Goal: Task Accomplishment & Management: Manage account settings

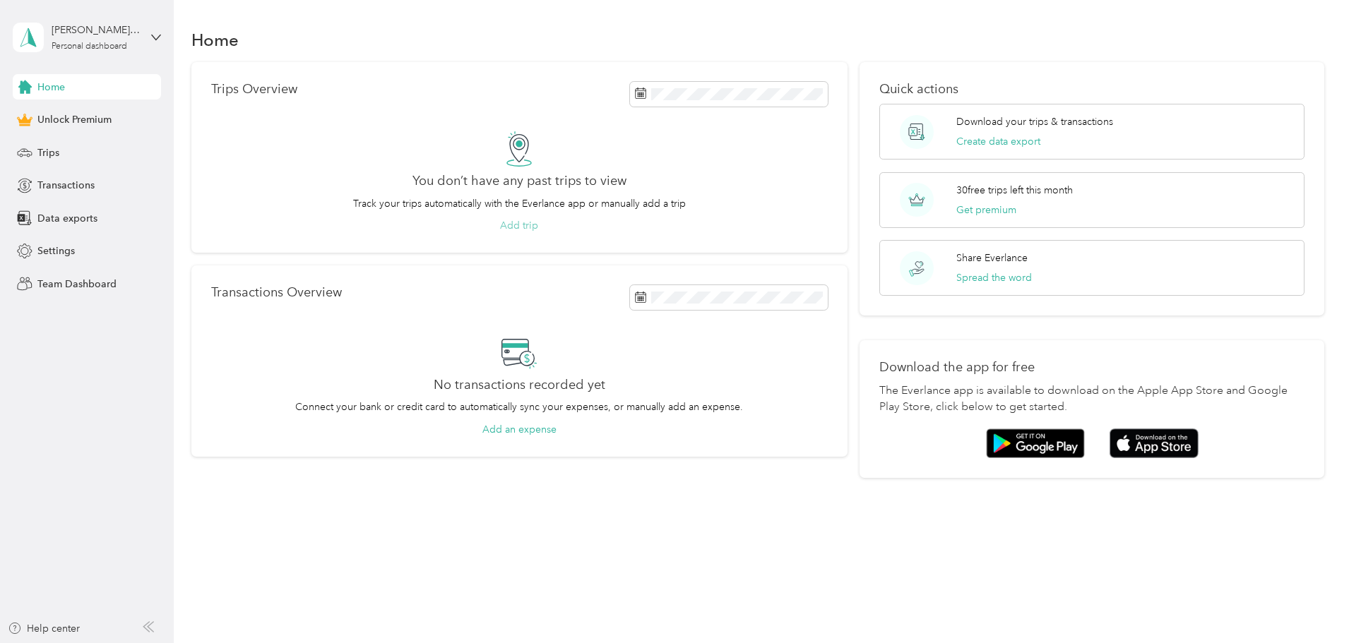
click at [538, 233] on button "Add trip" at bounding box center [519, 225] width 38 height 15
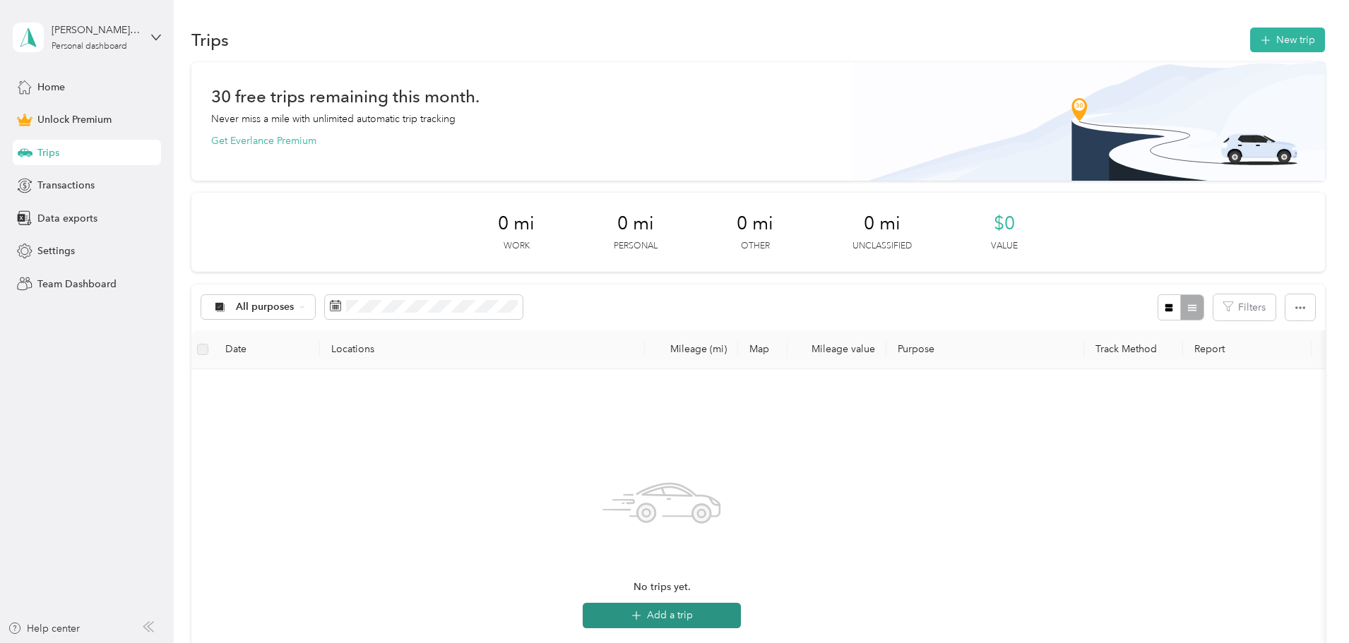
click at [721, 609] on button "Add a trip" at bounding box center [661, 615] width 158 height 25
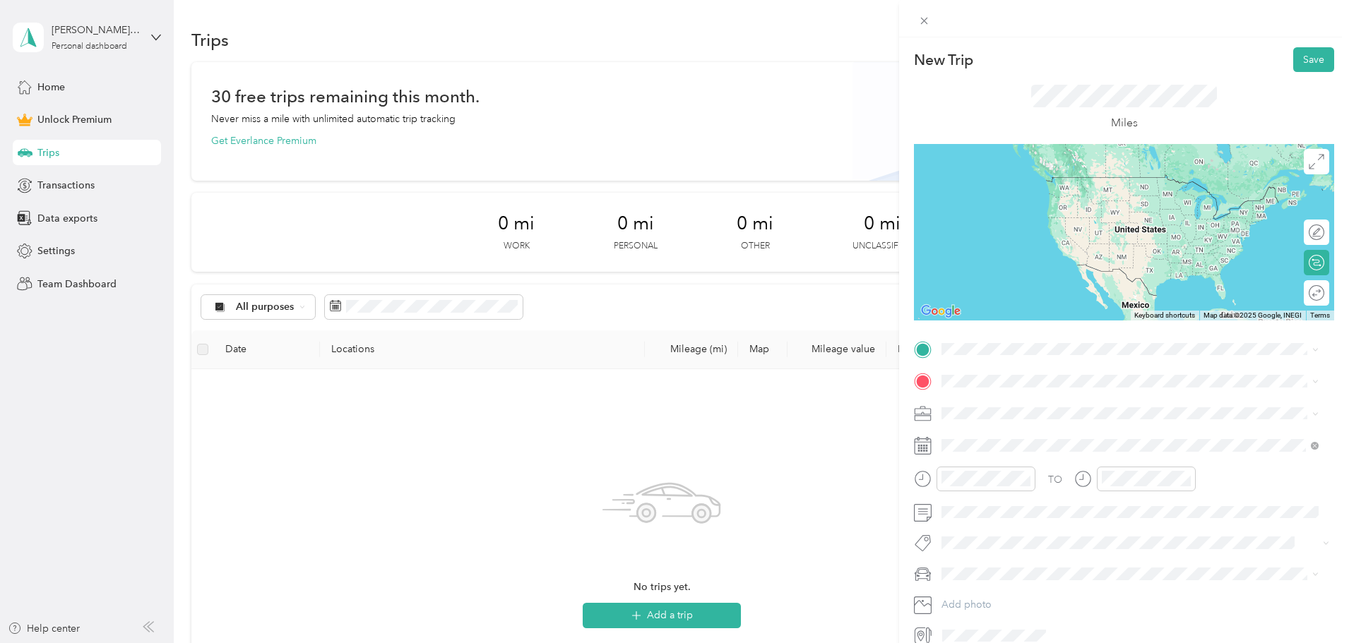
click at [1015, 406] on span "[STREET_ADDRESS][PERSON_NAME][US_STATE]" at bounding box center [1078, 399] width 220 height 13
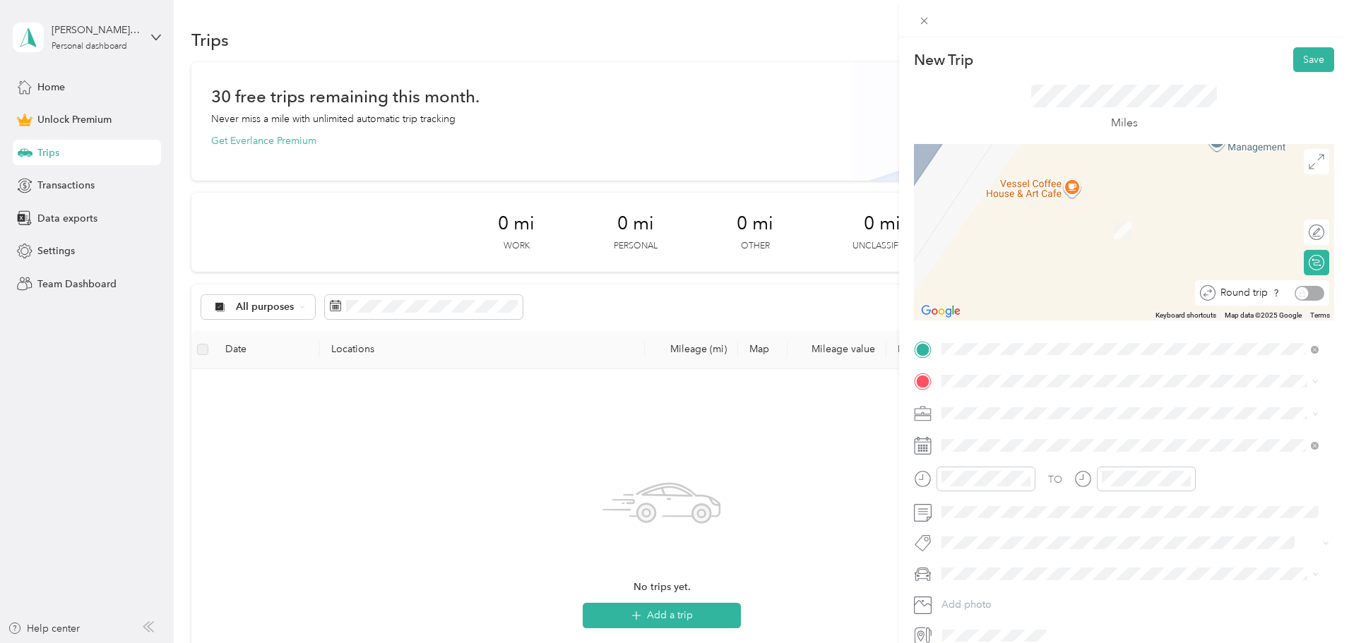
click at [1302, 293] on div "Round trip" at bounding box center [1269, 293] width 109 height 15
click at [979, 438] on span "[STREET_ADDRESS][PERSON_NAME][US_STATE]" at bounding box center [1078, 432] width 220 height 13
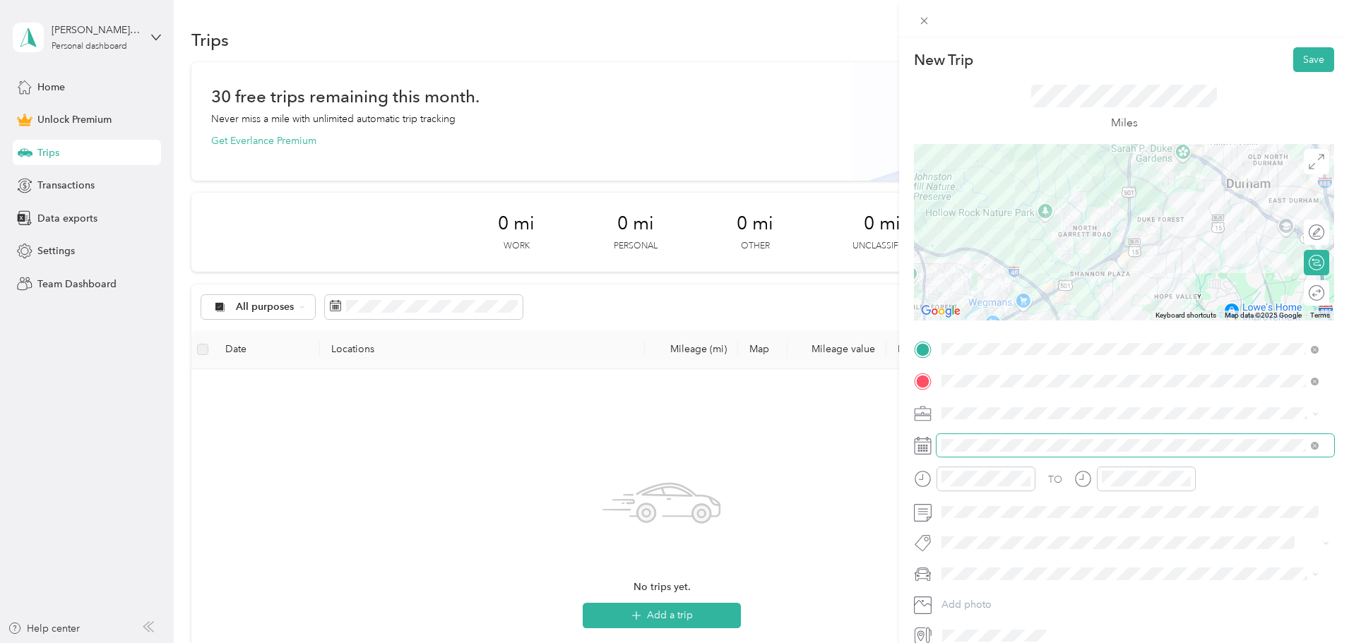
click at [1005, 436] on span at bounding box center [1135, 445] width 398 height 23
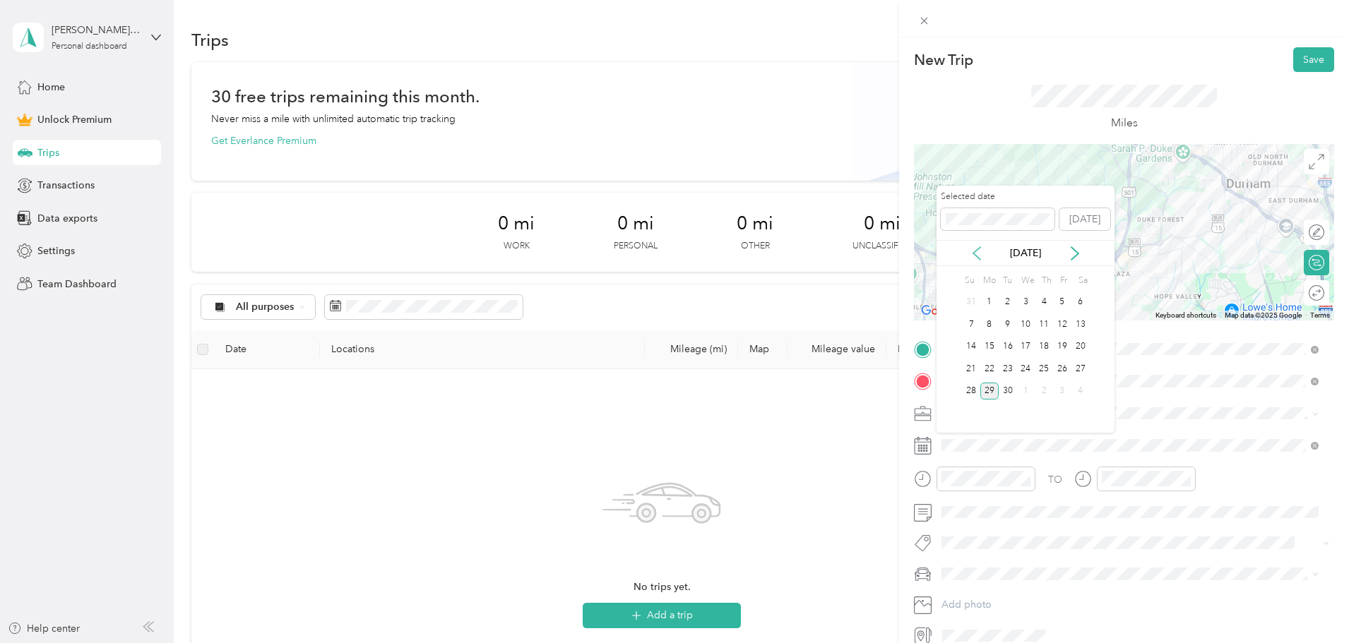
click at [974, 254] on icon at bounding box center [976, 253] width 7 height 13
click at [1079, 256] on icon at bounding box center [1075, 253] width 14 height 14
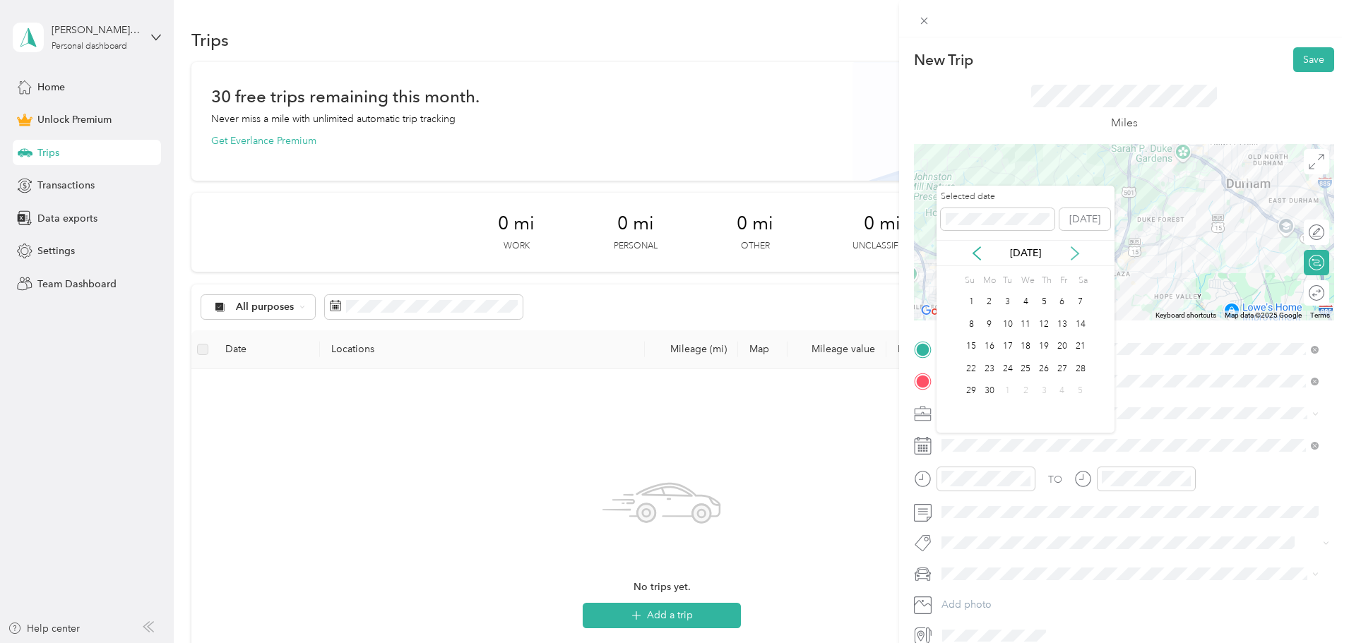
click at [1078, 256] on icon at bounding box center [1075, 253] width 14 height 14
click at [1012, 324] on div "5" at bounding box center [1007, 325] width 18 height 18
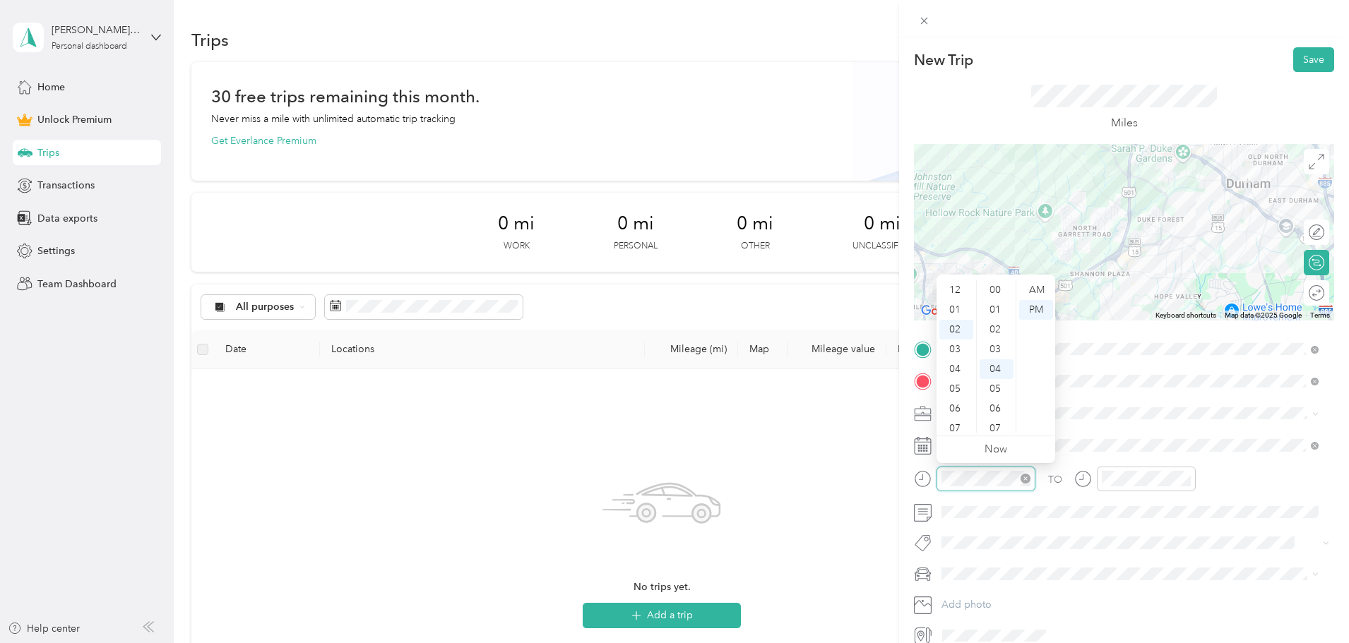
scroll to position [40, 0]
click at [957, 426] on div "09" at bounding box center [956, 429] width 34 height 20
click at [999, 282] on div "00" at bounding box center [996, 290] width 34 height 20
click at [1036, 290] on div "AM" at bounding box center [1036, 290] width 34 height 20
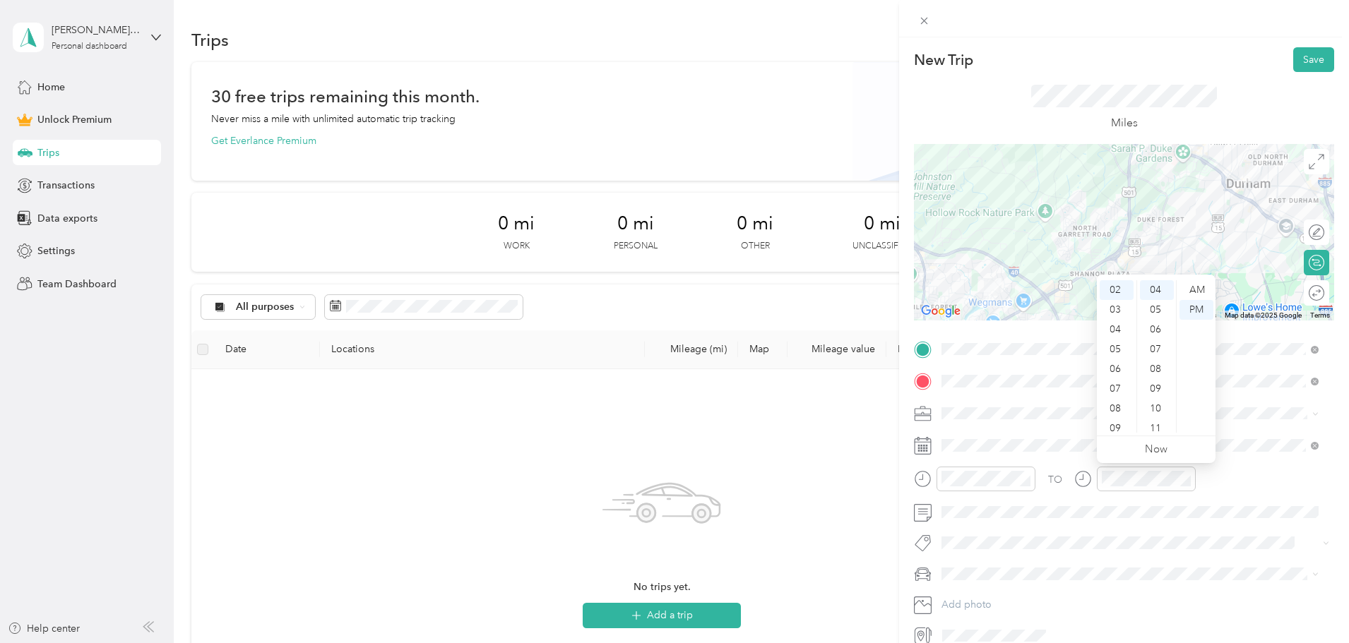
scroll to position [85, 0]
click at [1118, 400] on div "10" at bounding box center [1116, 403] width 34 height 20
click at [1161, 383] on div "30" at bounding box center [1157, 381] width 34 height 20
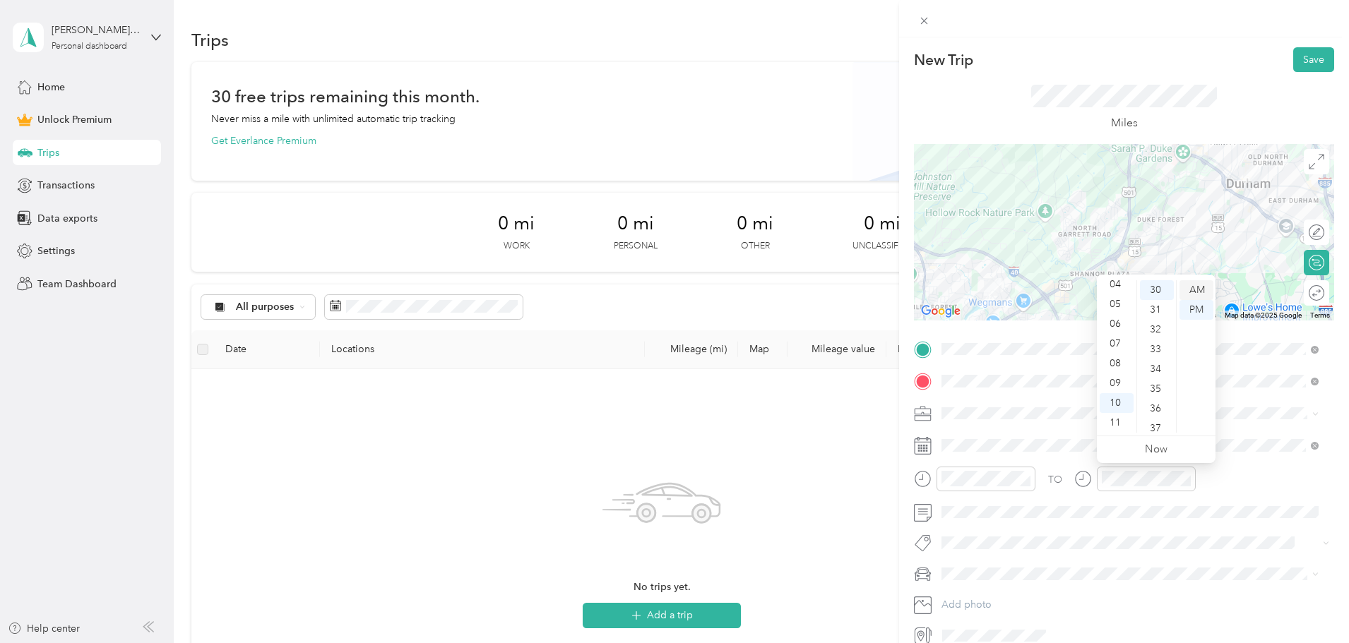
click at [1200, 291] on div "AM" at bounding box center [1196, 290] width 34 height 20
click at [984, 435] on div "Work" at bounding box center [1129, 438] width 367 height 15
click at [1303, 52] on button "Save" at bounding box center [1313, 59] width 41 height 25
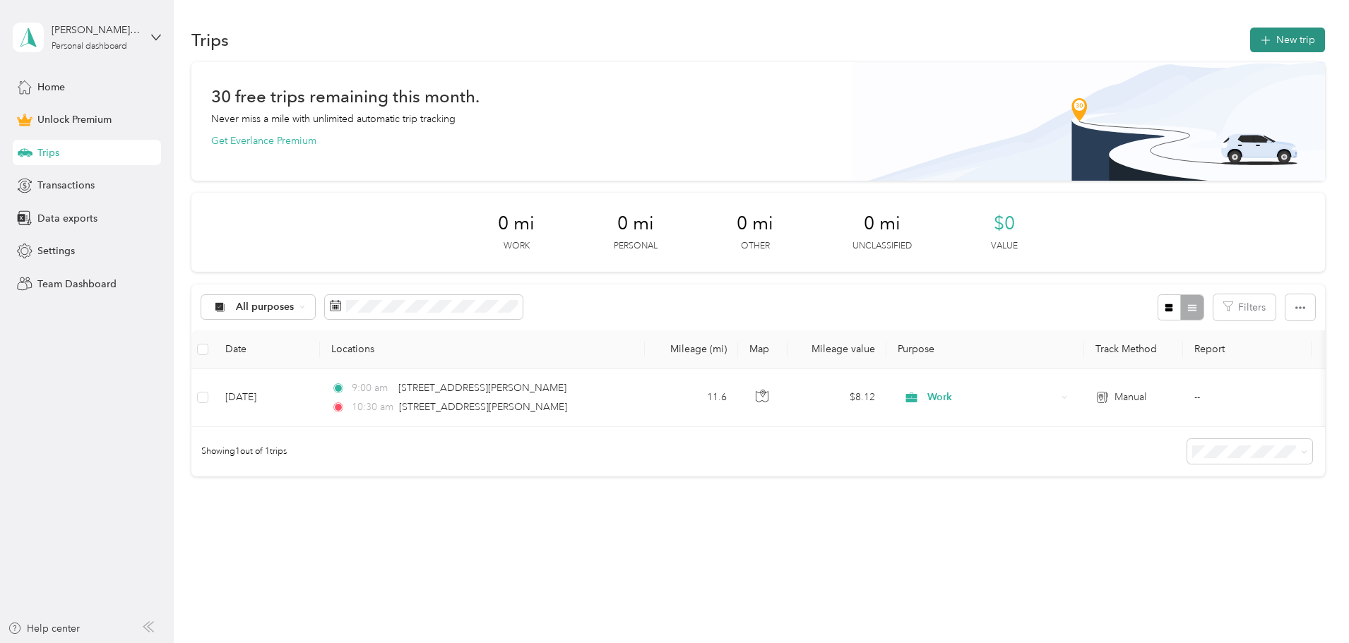
click at [1250, 42] on button "New trip" at bounding box center [1287, 40] width 75 height 25
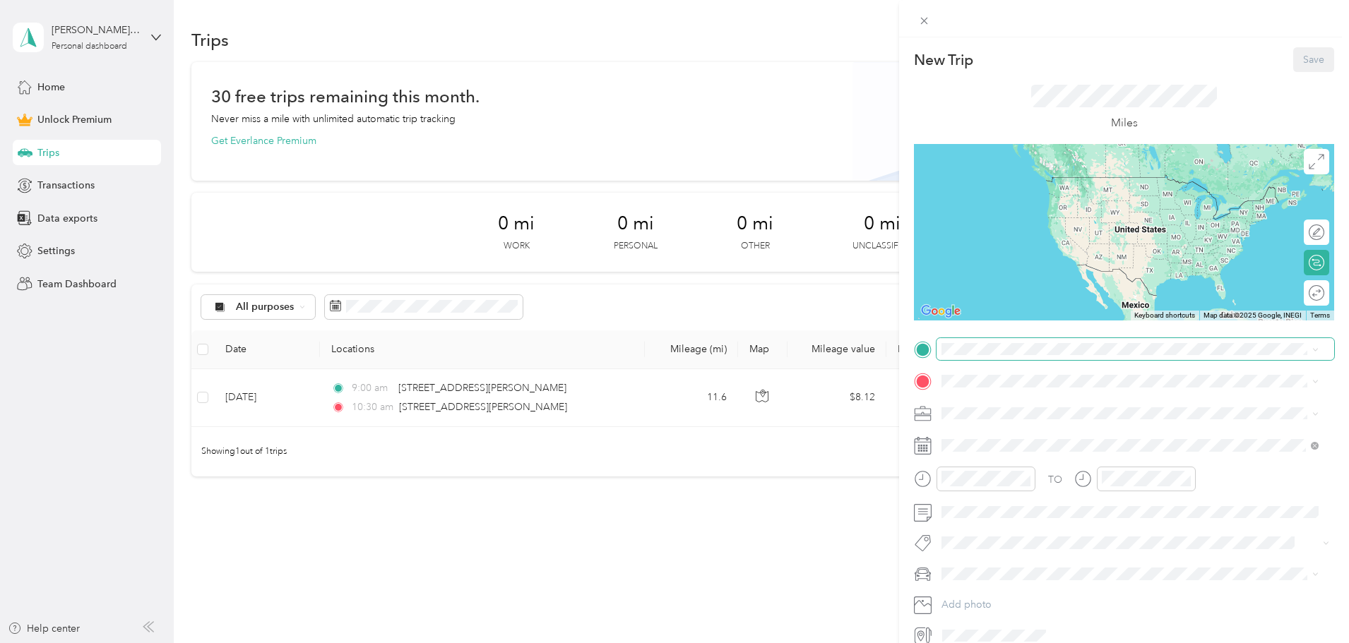
click at [981, 356] on span at bounding box center [1135, 349] width 398 height 23
click at [1035, 397] on span "[STREET_ADDRESS][US_STATE]" at bounding box center [1038, 400] width 141 height 13
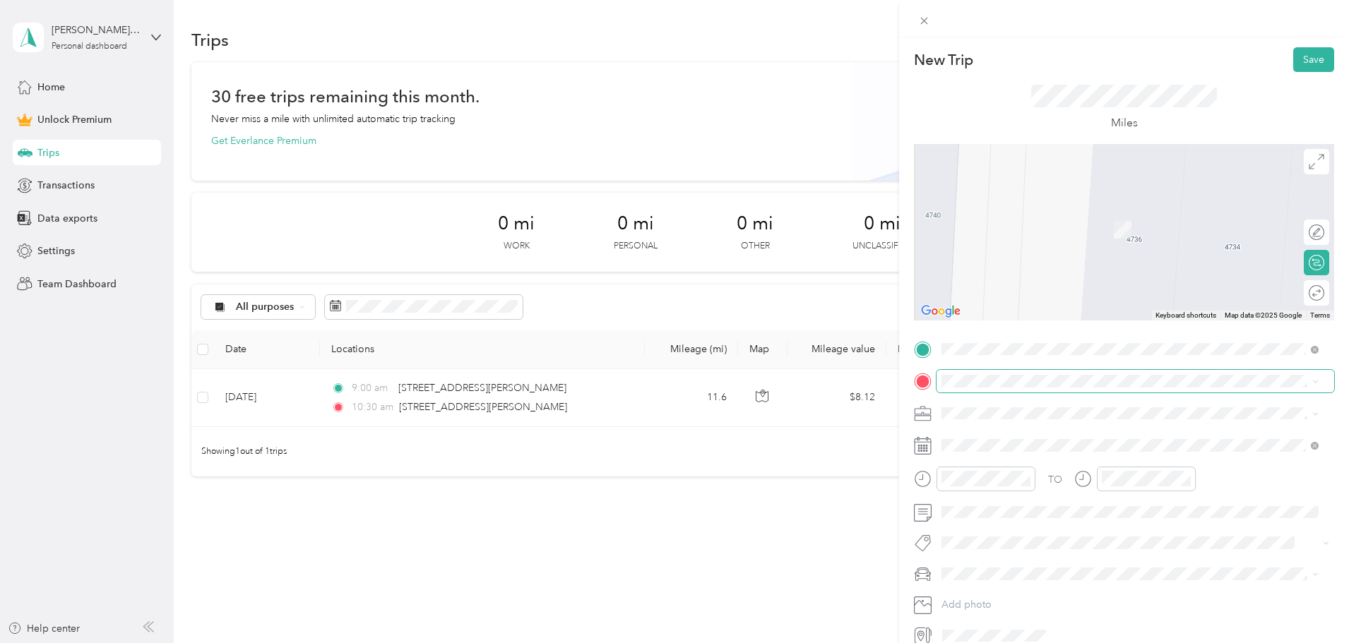
click at [1008, 390] on span at bounding box center [1135, 381] width 398 height 23
drag, startPoint x: 991, startPoint y: 446, endPoint x: 1093, endPoint y: 415, distance: 107.0
click at [991, 438] on span "[STREET_ADDRESS][US_STATE]" at bounding box center [1038, 432] width 141 height 13
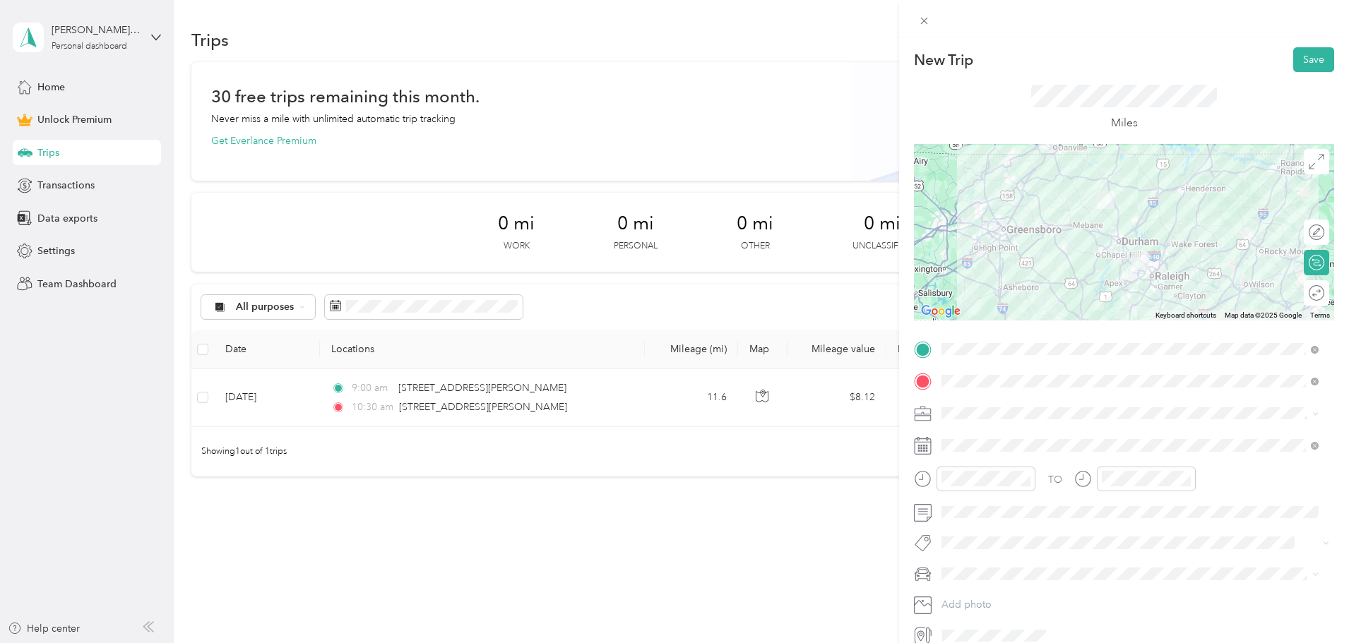
click at [1303, 293] on div "Round trip" at bounding box center [1315, 292] width 25 height 25
click at [1299, 294] on div at bounding box center [1309, 293] width 30 height 15
click at [1043, 404] on span at bounding box center [1135, 413] width 398 height 23
click at [978, 441] on div "Work" at bounding box center [1129, 438] width 367 height 15
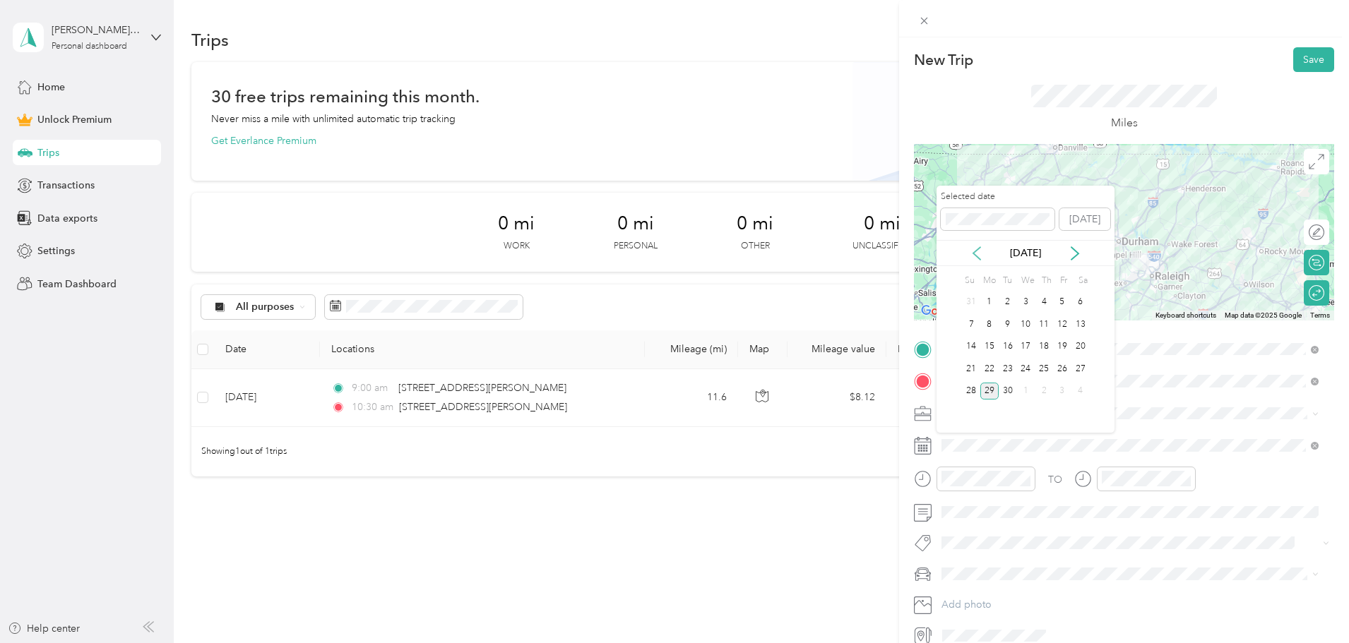
click at [974, 254] on icon at bounding box center [976, 253] width 7 height 13
click at [1029, 346] on div "13" at bounding box center [1025, 347] width 18 height 18
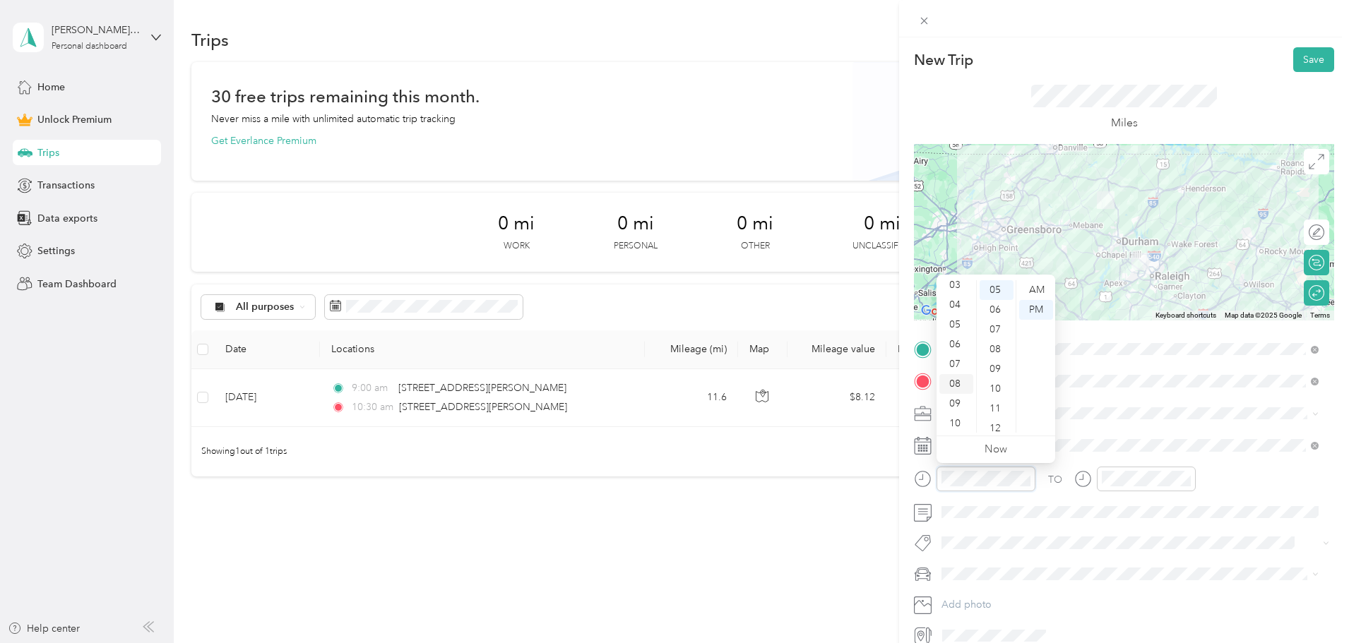
scroll to position [85, 0]
click at [958, 386] on div "09" at bounding box center [956, 383] width 34 height 20
click at [1000, 287] on div "00" at bounding box center [996, 290] width 34 height 20
click at [1032, 288] on div "AM" at bounding box center [1036, 290] width 34 height 20
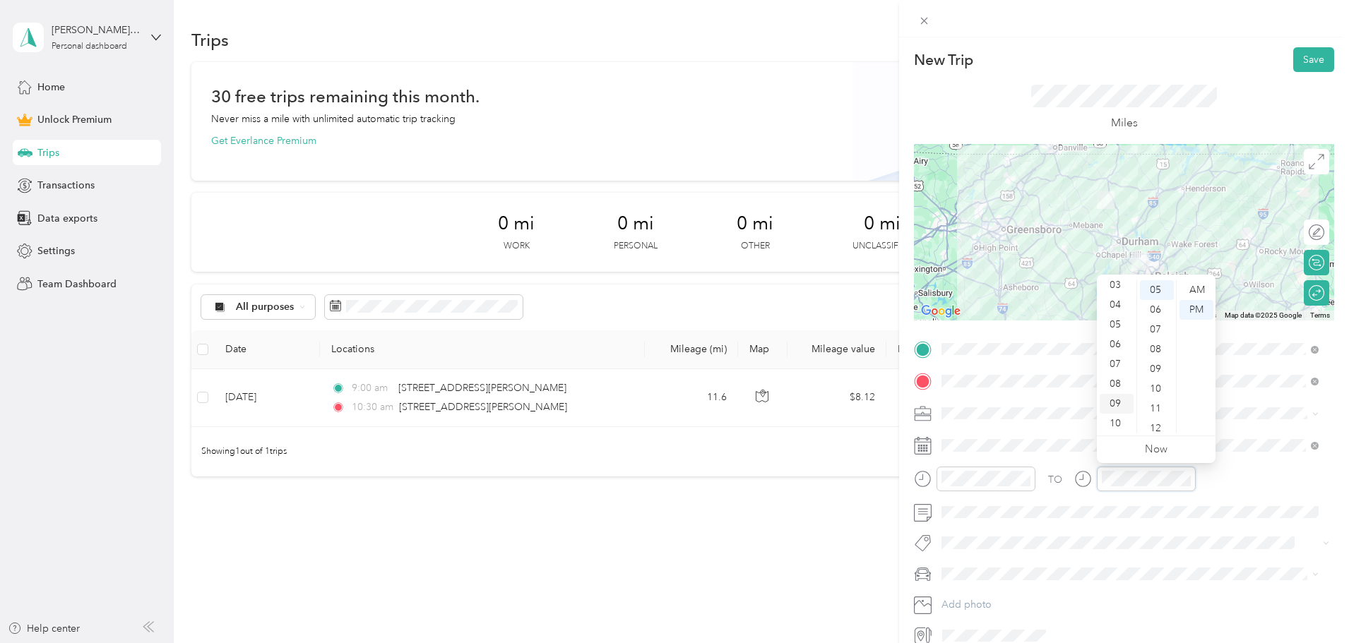
scroll to position [85, 0]
click at [1116, 417] on div "11" at bounding box center [1116, 423] width 34 height 20
click at [1154, 286] on div "01" at bounding box center [1157, 282] width 34 height 20
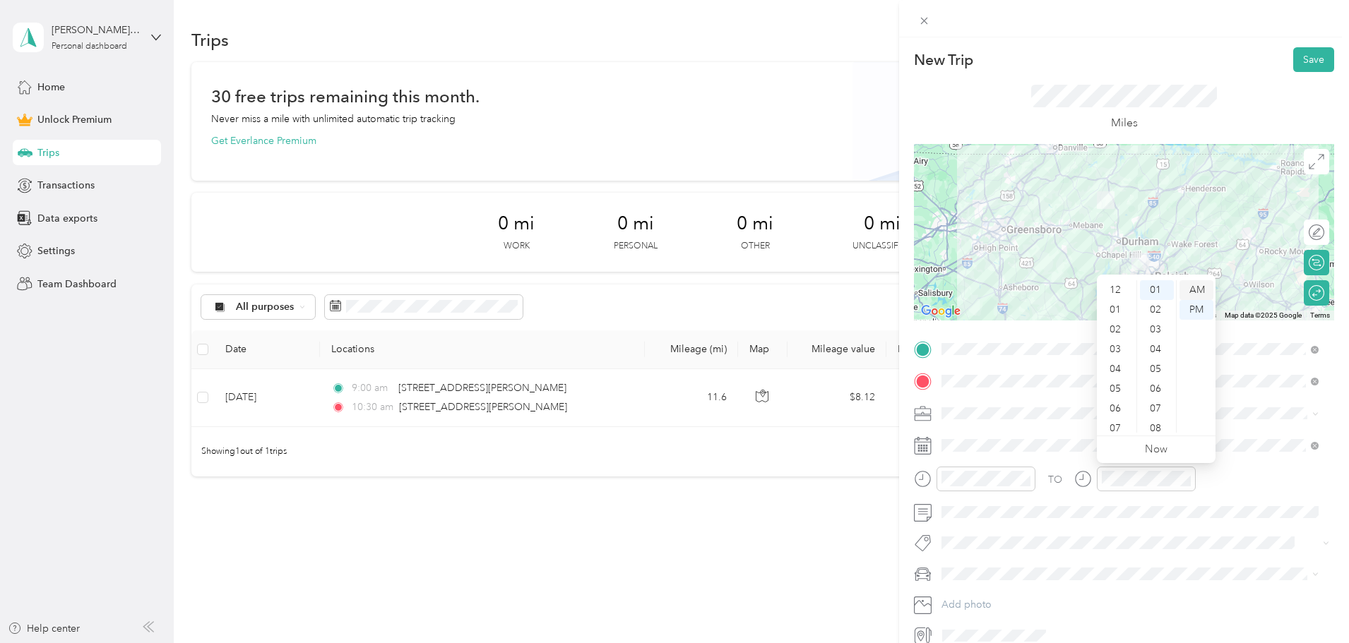
click at [1202, 287] on div "AM" at bounding box center [1196, 290] width 34 height 20
click at [1155, 292] on div "00" at bounding box center [1157, 290] width 34 height 20
click at [1321, 472] on div "TO" at bounding box center [1124, 484] width 420 height 35
click at [1120, 285] on div "12" at bounding box center [1116, 290] width 34 height 20
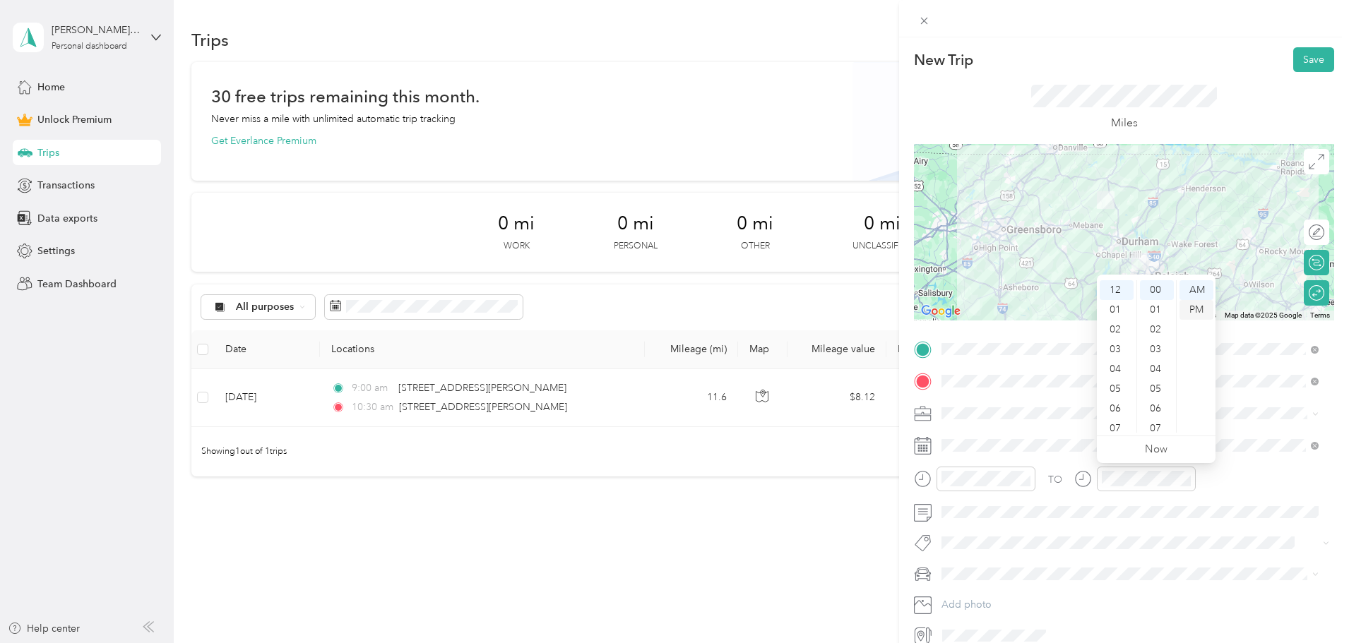
click at [1204, 311] on div "PM" at bounding box center [1196, 310] width 34 height 20
click at [1324, 467] on form "New Trip Save This trip cannot be edited because it is either under review, app…" at bounding box center [1124, 346] width 450 height 599
click at [1305, 64] on button "Save" at bounding box center [1313, 59] width 41 height 25
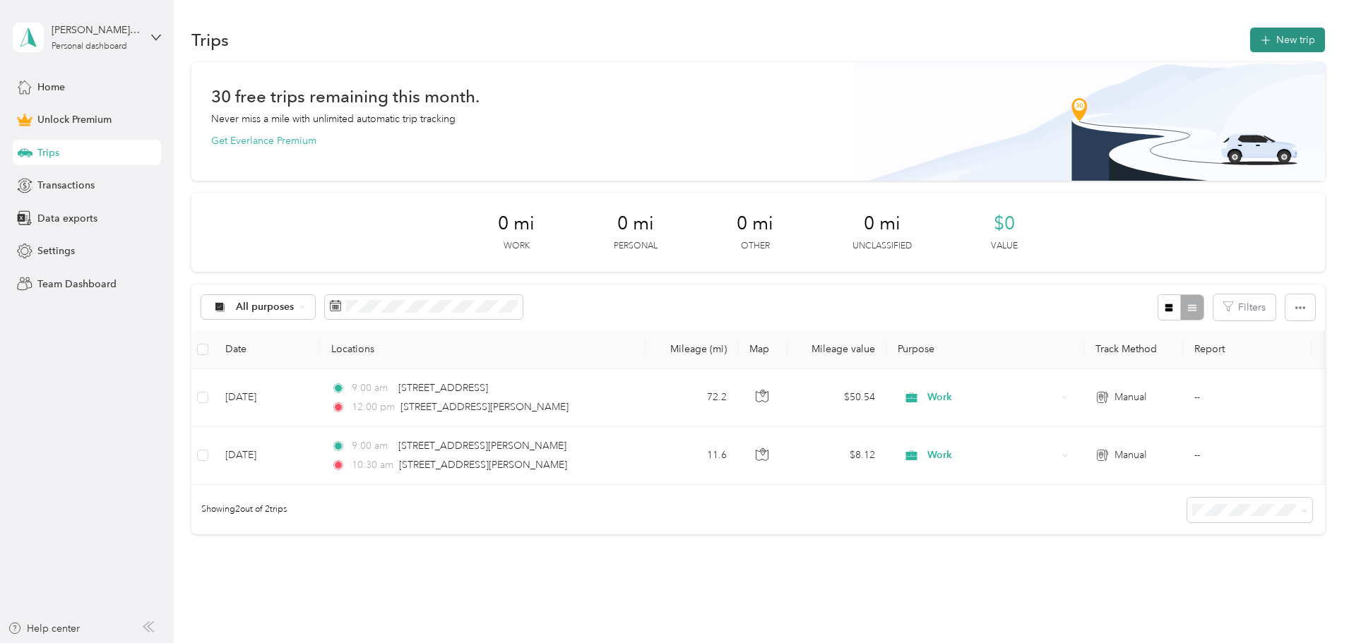
click at [1250, 31] on button "New trip" at bounding box center [1287, 40] width 75 height 25
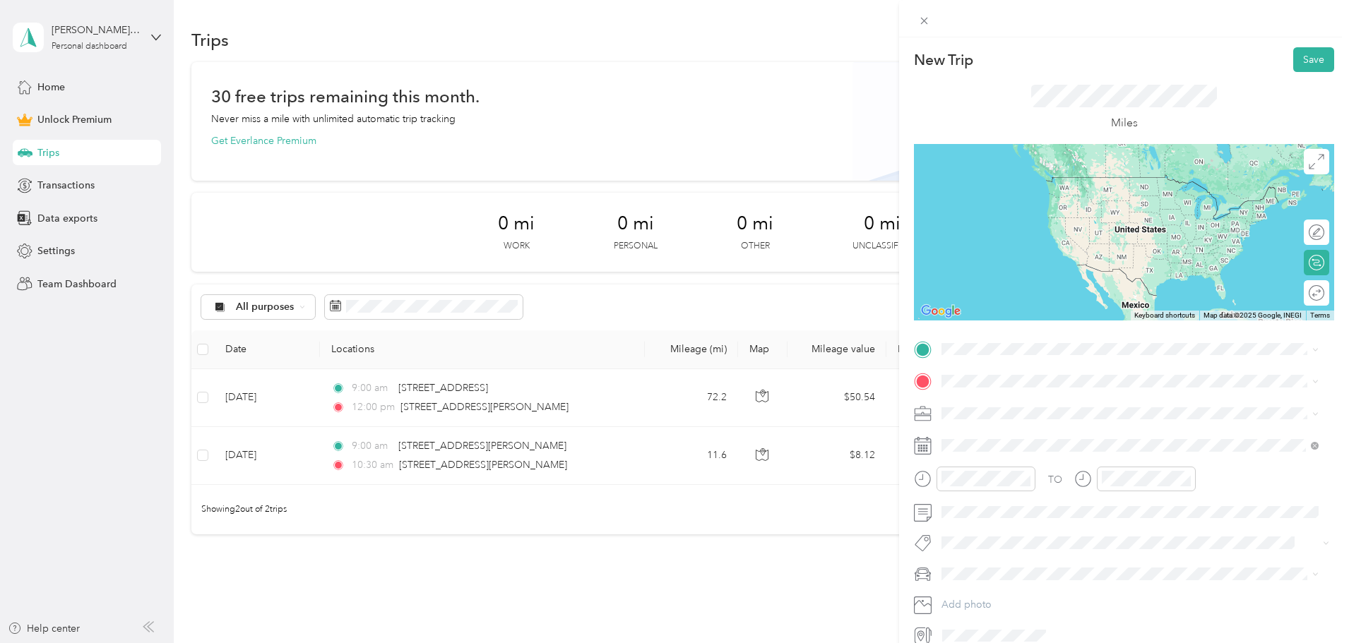
click at [1014, 404] on span "[STREET_ADDRESS][PERSON_NAME][US_STATE]" at bounding box center [1078, 397] width 220 height 13
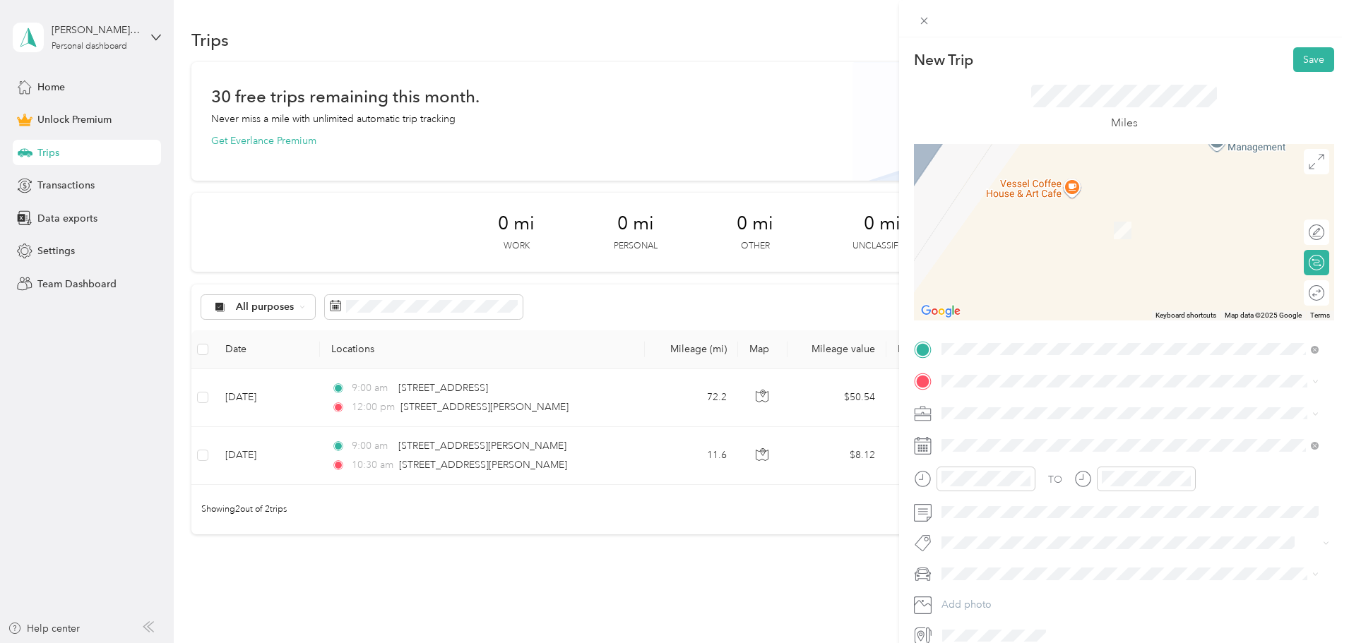
click at [1006, 365] on div "TO Add photo" at bounding box center [1124, 492] width 420 height 309
click at [1006, 371] on span at bounding box center [1135, 381] width 398 height 23
click at [1005, 436] on span "[GEOGRAPHIC_DATA][US_STATE][US_STATE], [GEOGRAPHIC_DATA]" at bounding box center [1124, 432] width 312 height 13
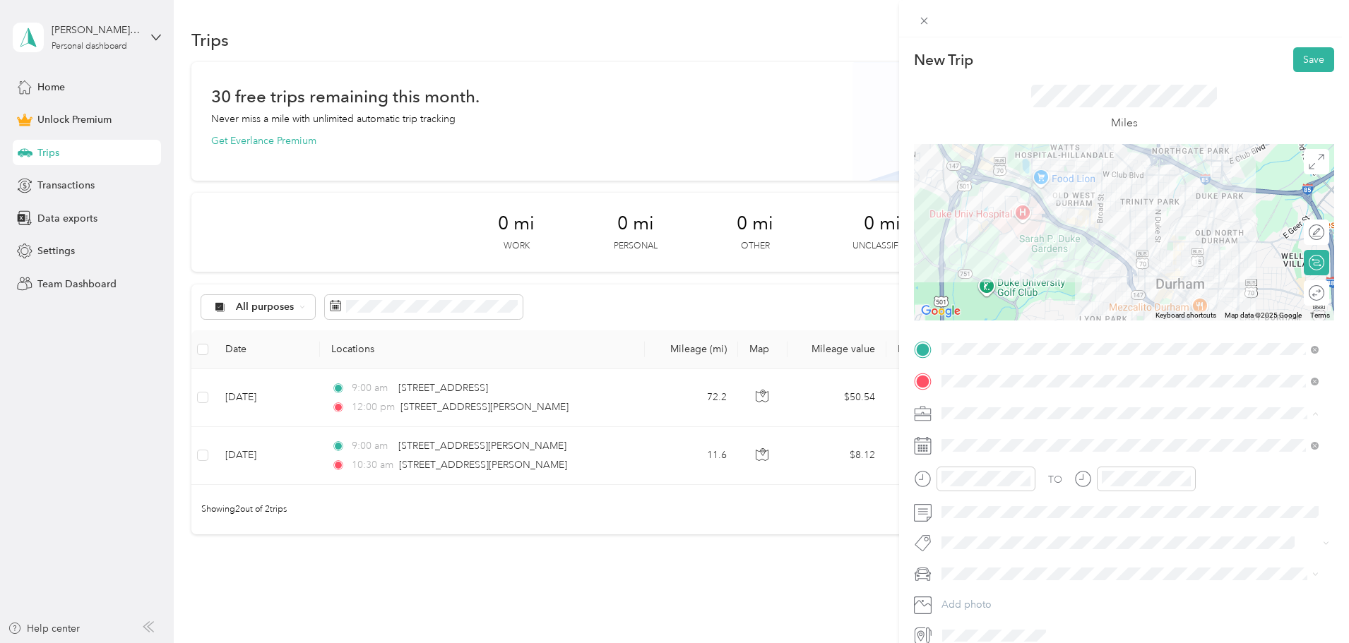
click at [988, 443] on li "Work" at bounding box center [1129, 438] width 387 height 25
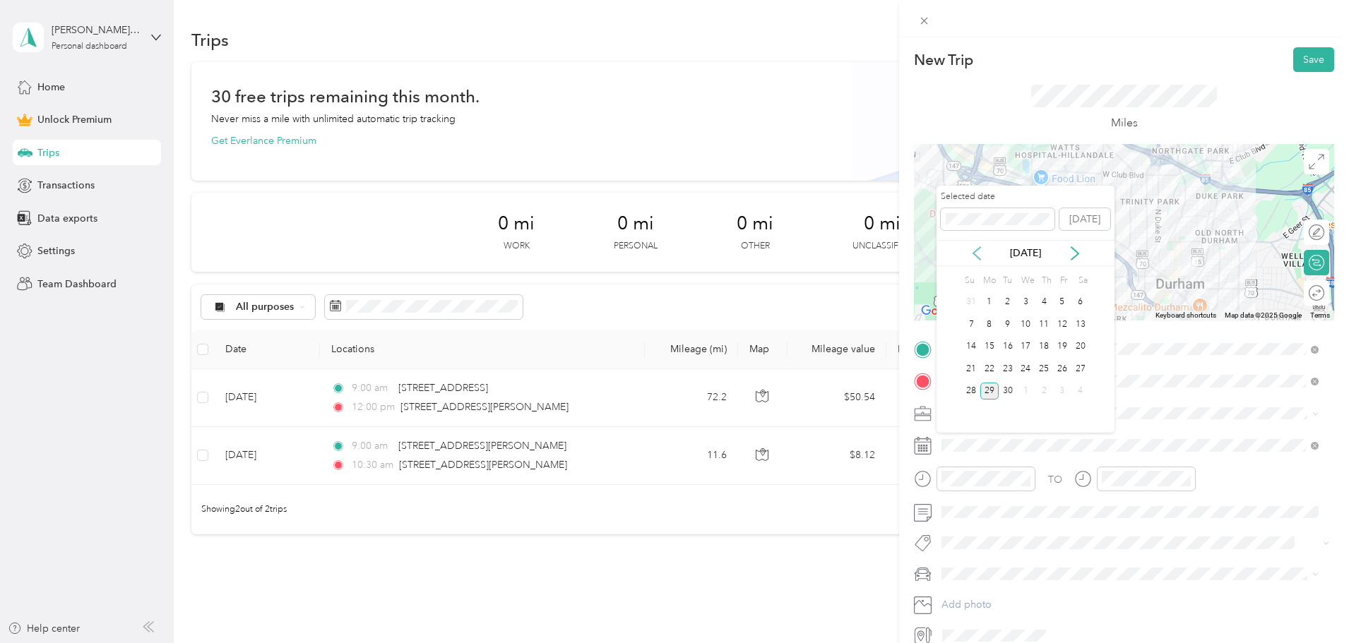
click at [972, 256] on icon at bounding box center [976, 253] width 14 height 14
drag, startPoint x: 1040, startPoint y: 342, endPoint x: 1043, endPoint y: 359, distance: 16.5
click at [1040, 343] on div "14" at bounding box center [1043, 347] width 18 height 18
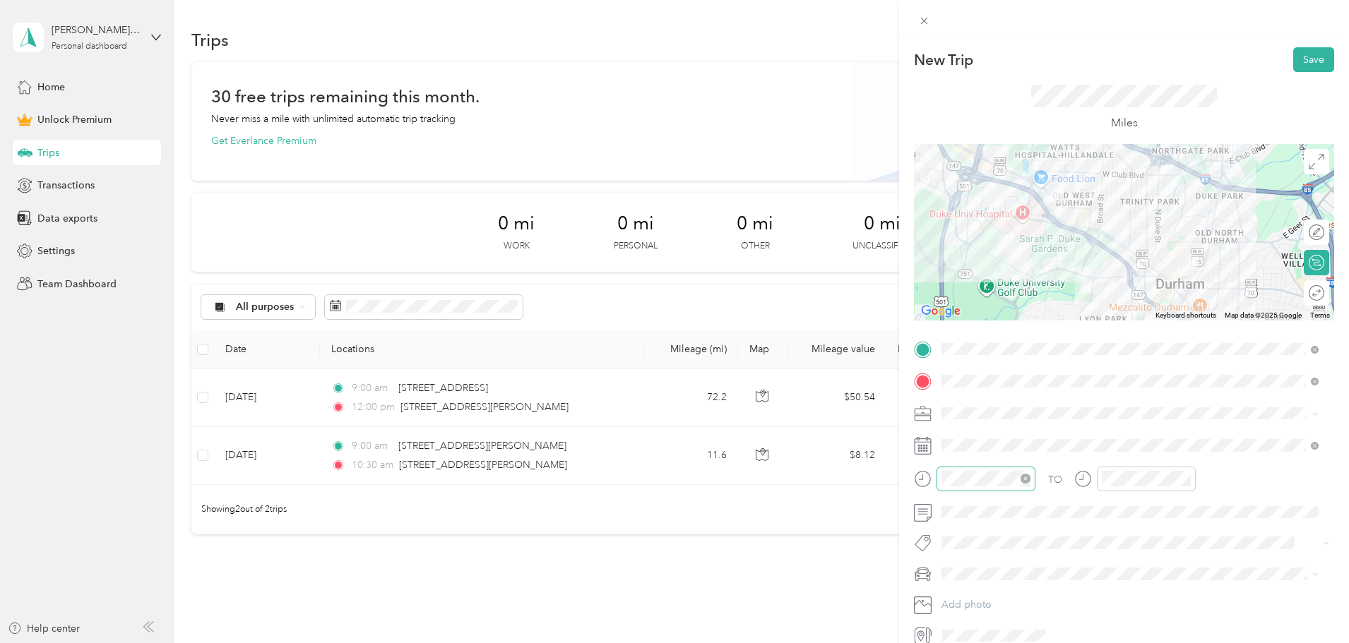
click at [979, 470] on div at bounding box center [985, 479] width 99 height 25
click at [961, 406] on div "10" at bounding box center [956, 403] width 34 height 20
click at [991, 290] on div "00" at bounding box center [996, 290] width 34 height 20
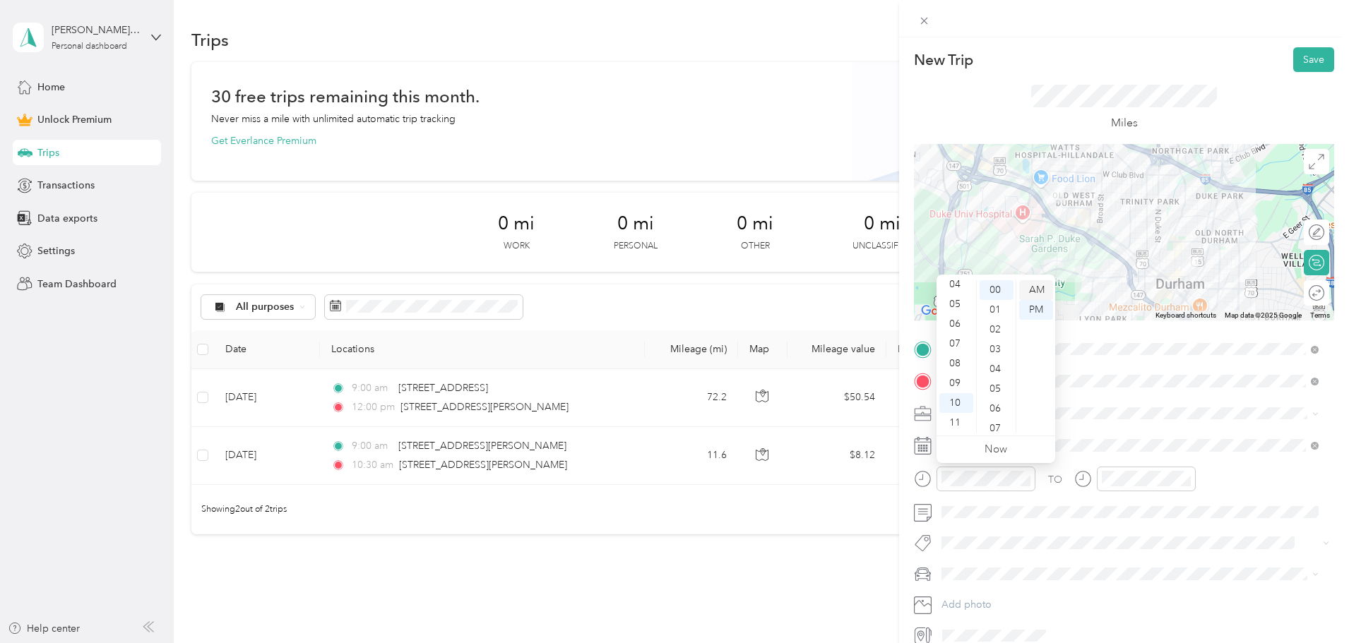
click at [1027, 289] on div "AM" at bounding box center [1036, 290] width 34 height 20
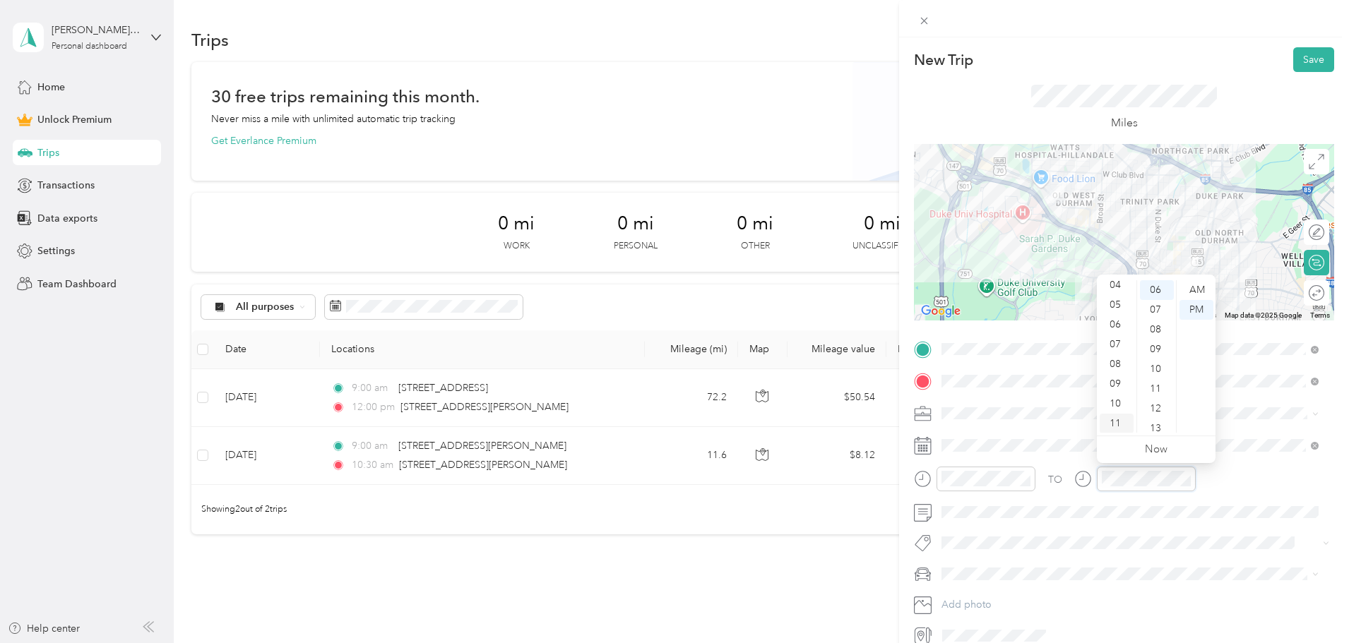
scroll to position [85, 0]
click at [1120, 419] on div "11" at bounding box center [1116, 423] width 34 height 20
click at [1117, 403] on div "10" at bounding box center [1116, 403] width 34 height 20
click at [1157, 409] on div "30" at bounding box center [1157, 412] width 34 height 20
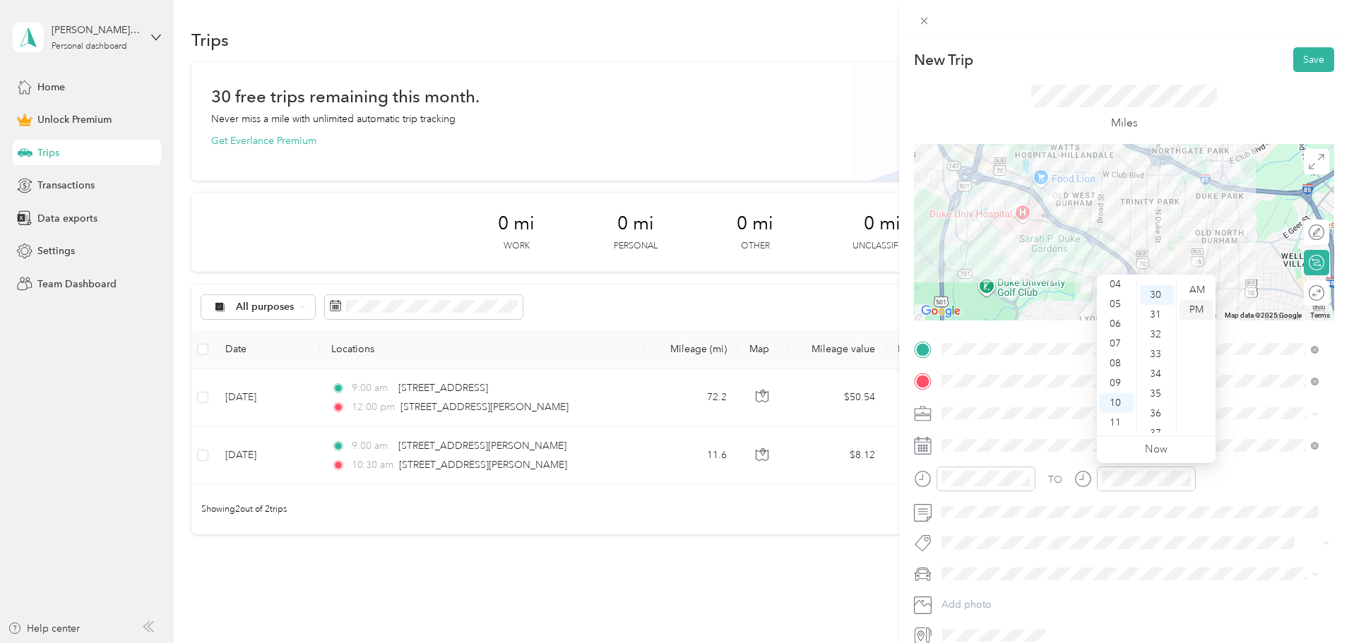
scroll to position [593, 0]
click at [1192, 287] on div "AM" at bounding box center [1196, 290] width 34 height 20
click at [1257, 490] on div "TO" at bounding box center [1124, 484] width 420 height 35
click at [1304, 291] on div at bounding box center [1309, 293] width 30 height 15
click at [1311, 62] on button "Save" at bounding box center [1313, 59] width 41 height 25
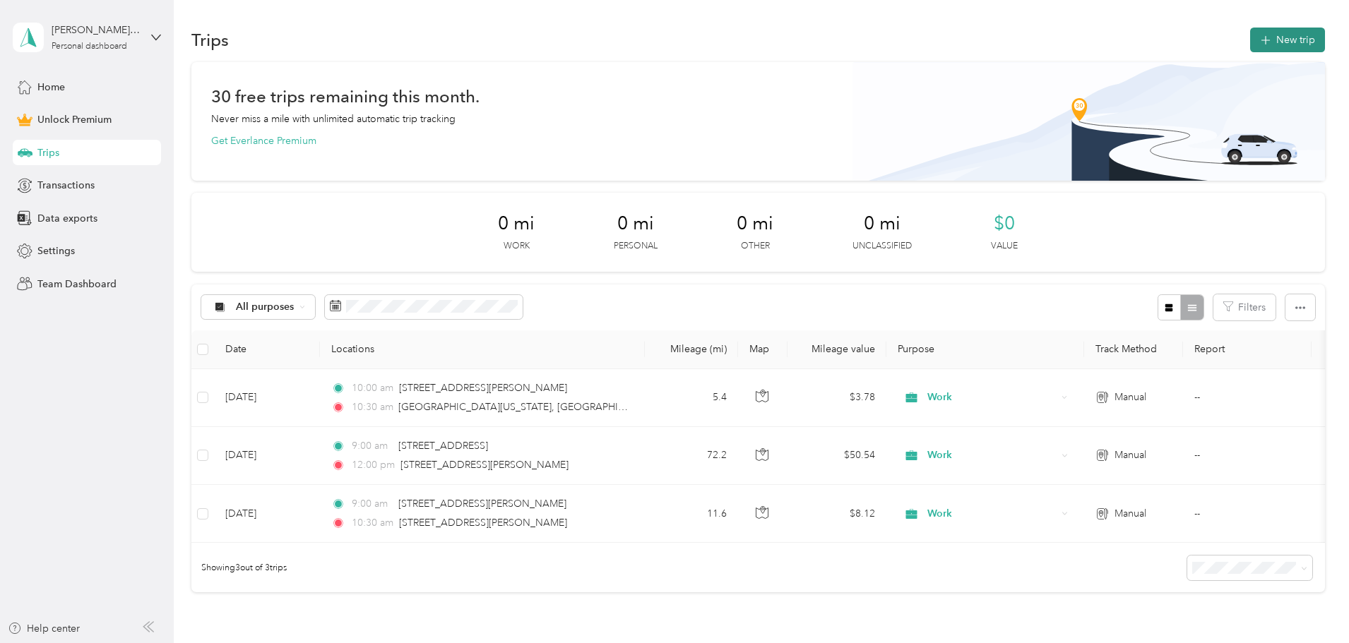
click at [1250, 37] on button "New trip" at bounding box center [1287, 40] width 75 height 25
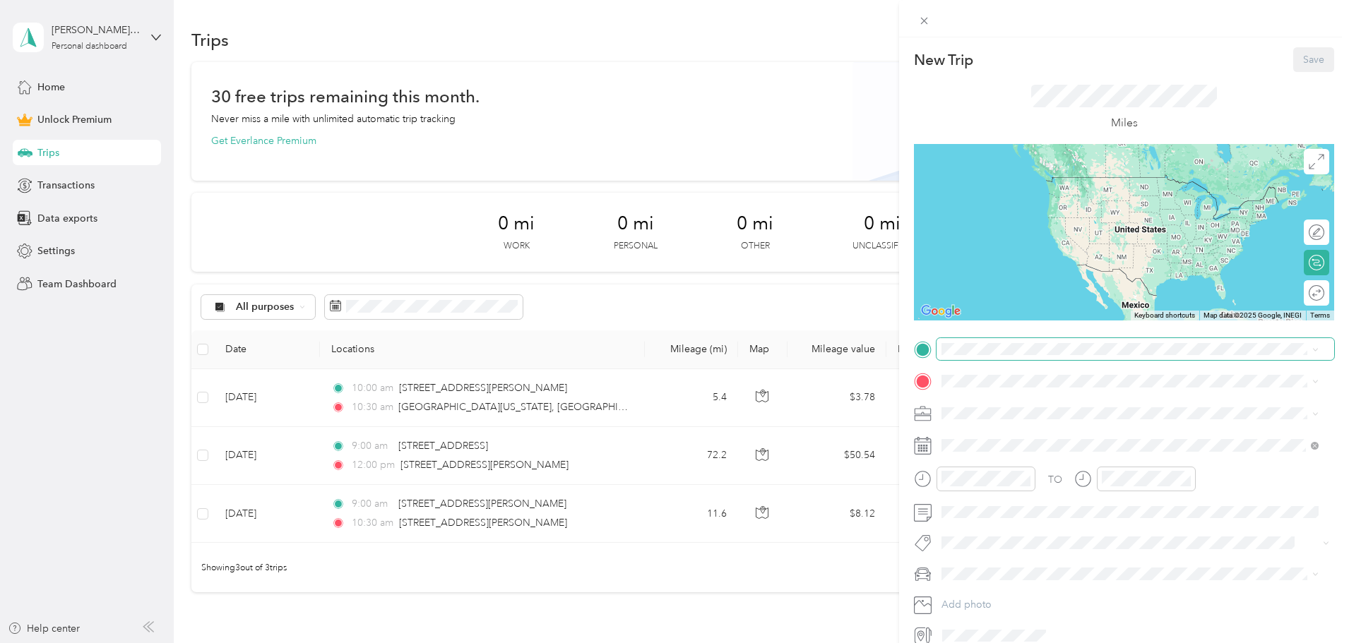
click at [1038, 339] on span at bounding box center [1135, 349] width 398 height 23
click at [1017, 405] on span "[STREET_ADDRESS][PERSON_NAME][US_STATE]" at bounding box center [1078, 400] width 220 height 13
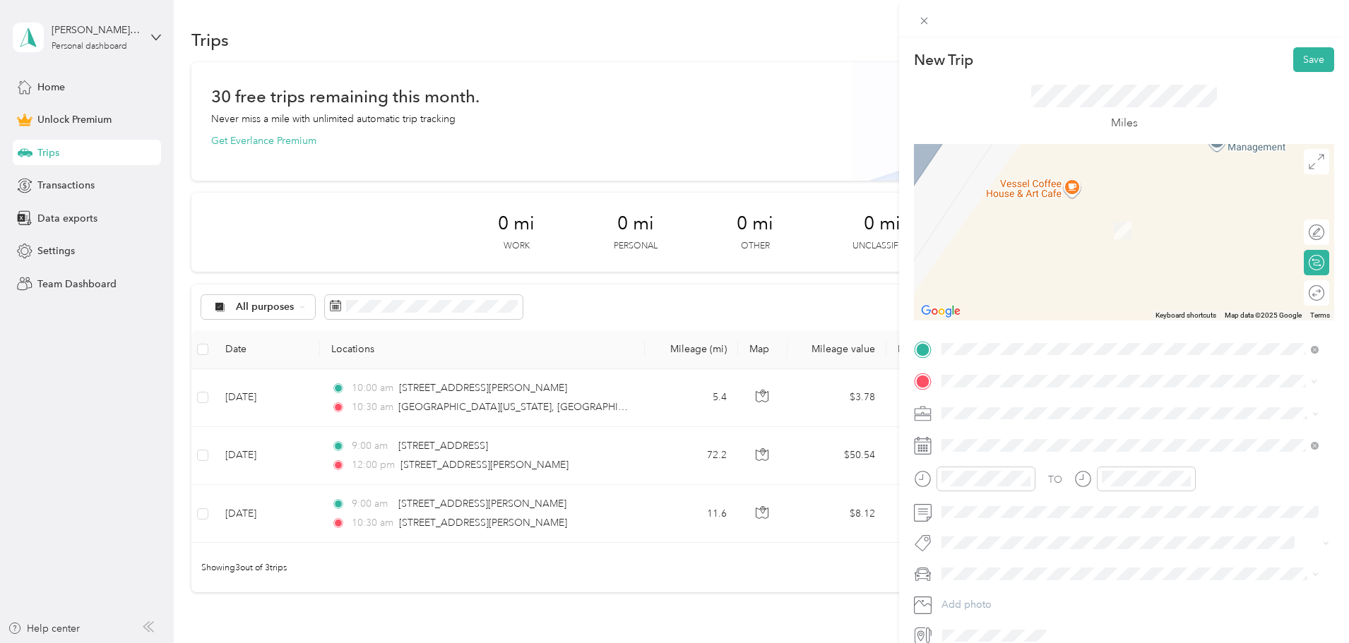
click at [1022, 438] on span "[STREET_ADDRESS][PERSON_NAME][US_STATE]" at bounding box center [1078, 431] width 220 height 13
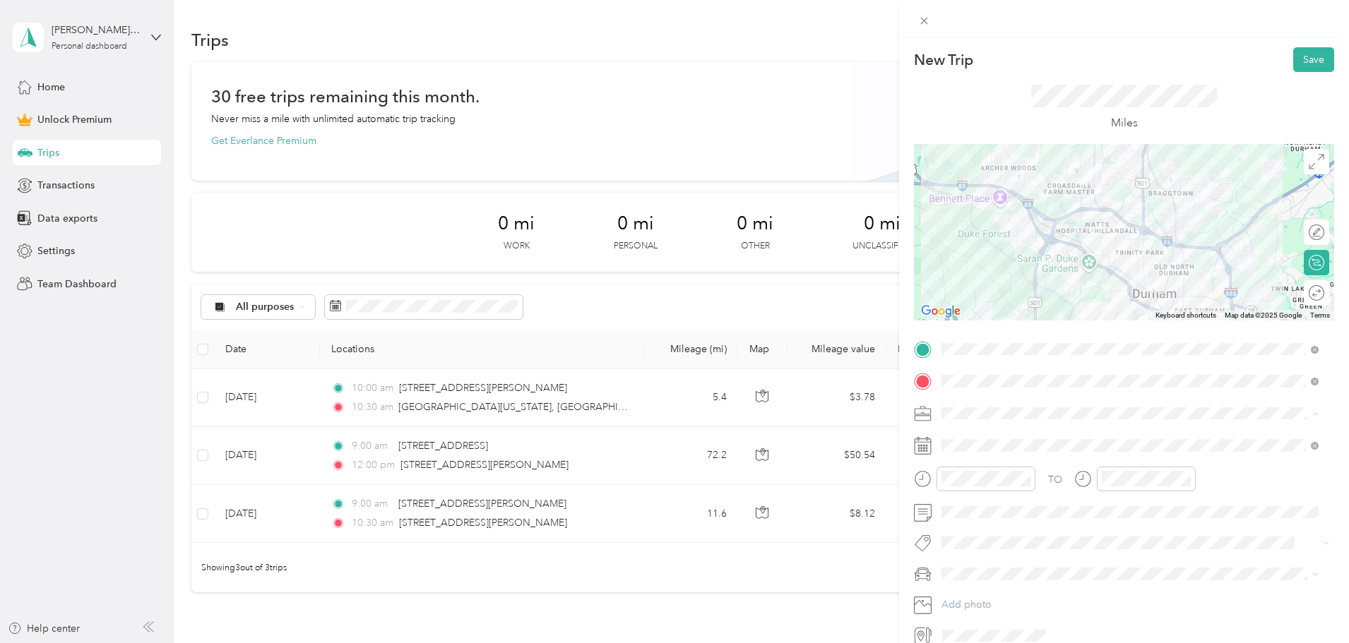
click at [986, 443] on div "Work" at bounding box center [1129, 438] width 367 height 15
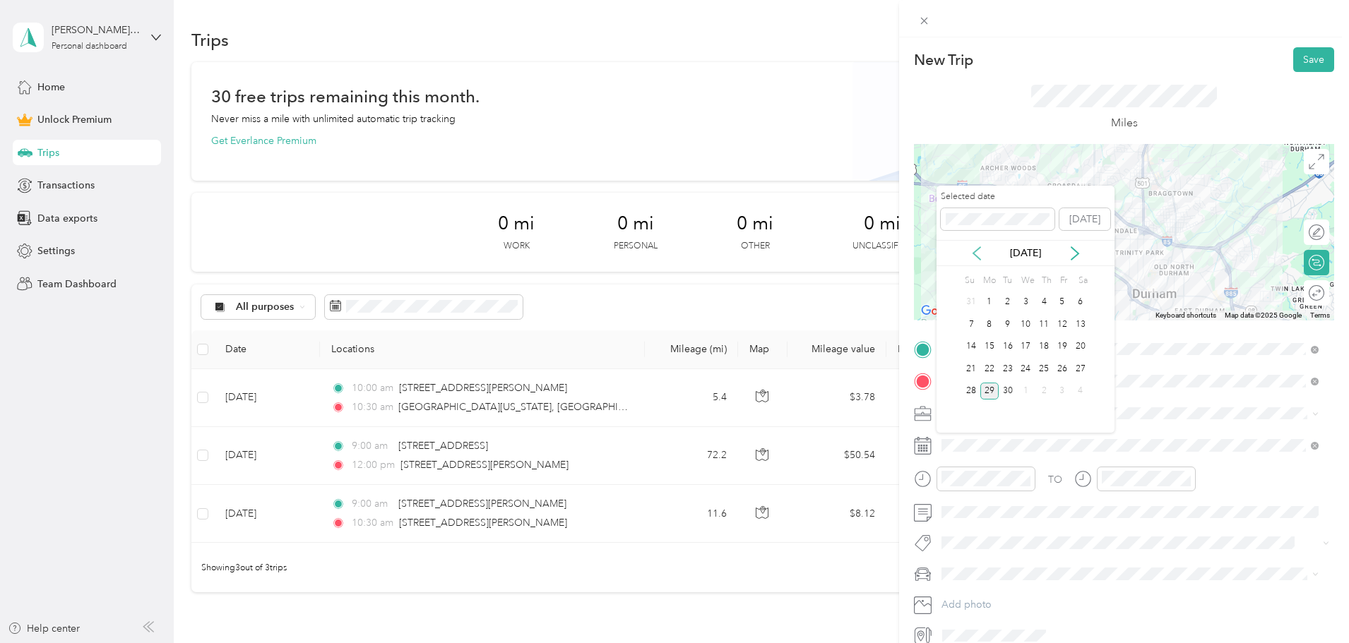
click at [973, 249] on icon at bounding box center [976, 253] width 14 height 14
click at [1003, 388] on div "26" at bounding box center [1007, 392] width 18 height 18
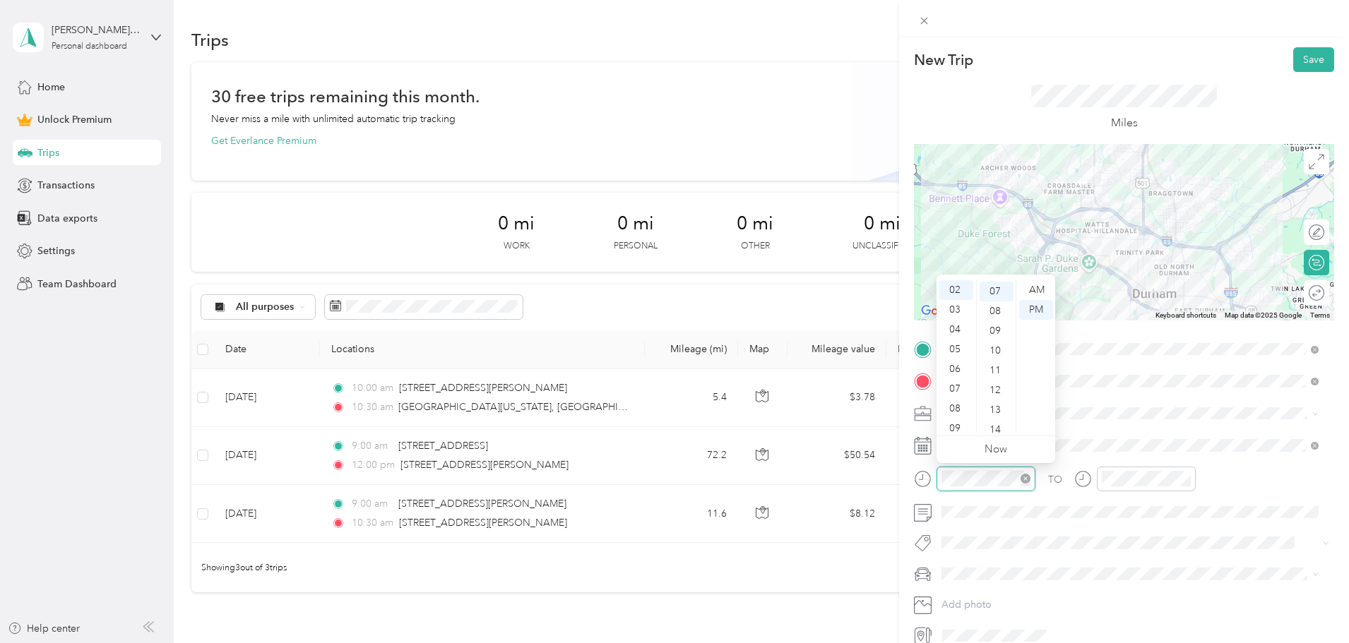
scroll to position [138, 0]
click at [962, 357] on div "04" at bounding box center [956, 355] width 34 height 20
click at [997, 291] on div "00" at bounding box center [996, 290] width 34 height 20
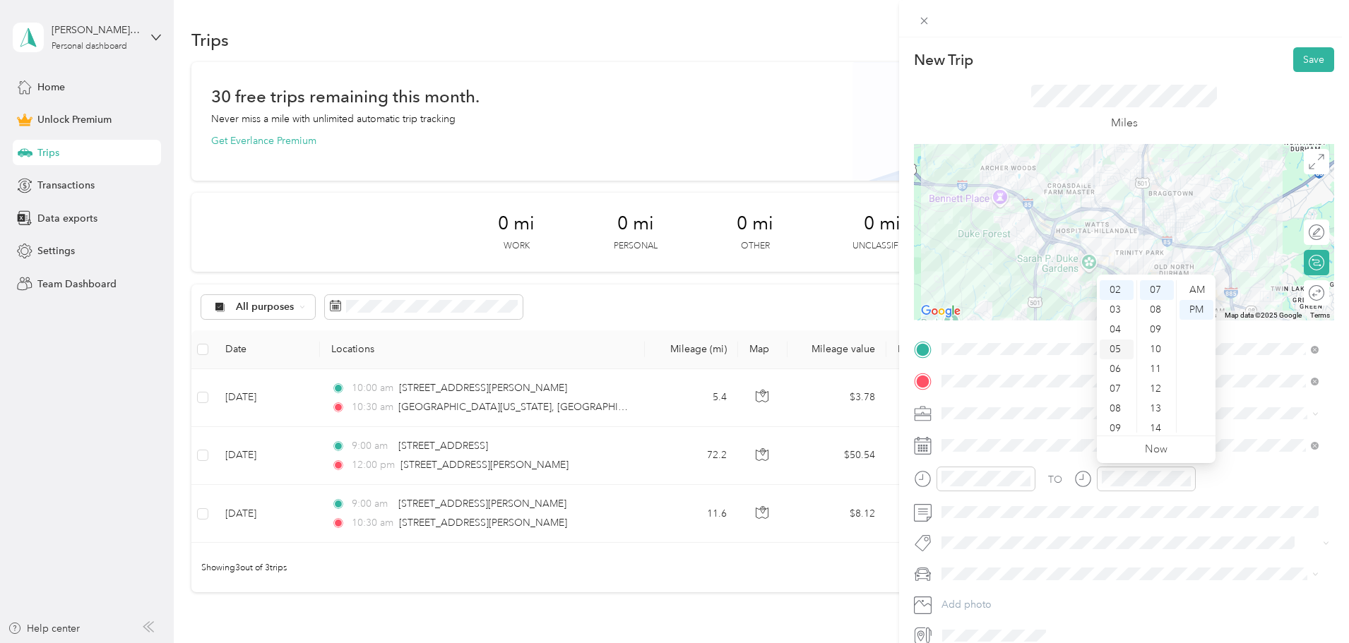
click at [1118, 347] on div "05" at bounding box center [1116, 350] width 34 height 20
click at [1159, 292] on div "00" at bounding box center [1157, 290] width 34 height 20
click at [1199, 309] on div "PM" at bounding box center [1196, 310] width 34 height 20
click at [1310, 496] on div "TO" at bounding box center [1124, 484] width 420 height 35
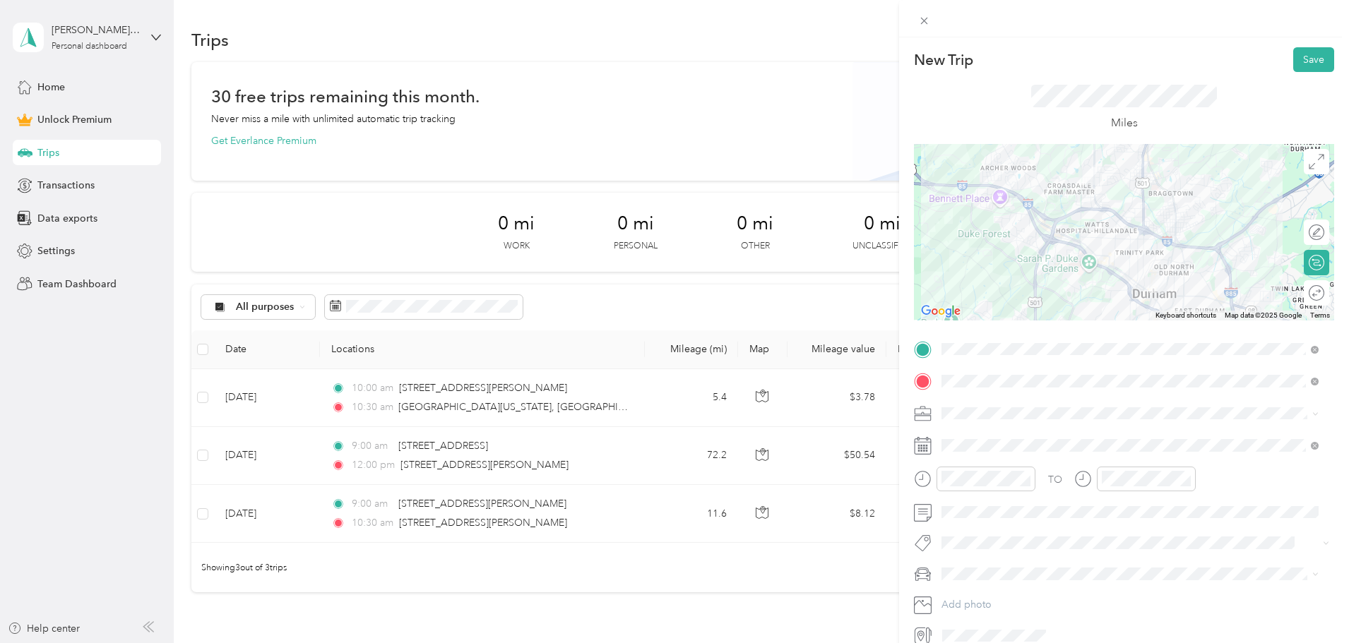
click at [1303, 299] on div "Round trip" at bounding box center [1315, 292] width 25 height 25
click at [1301, 287] on div at bounding box center [1309, 293] width 30 height 15
click at [1315, 59] on button "Save" at bounding box center [1313, 59] width 41 height 25
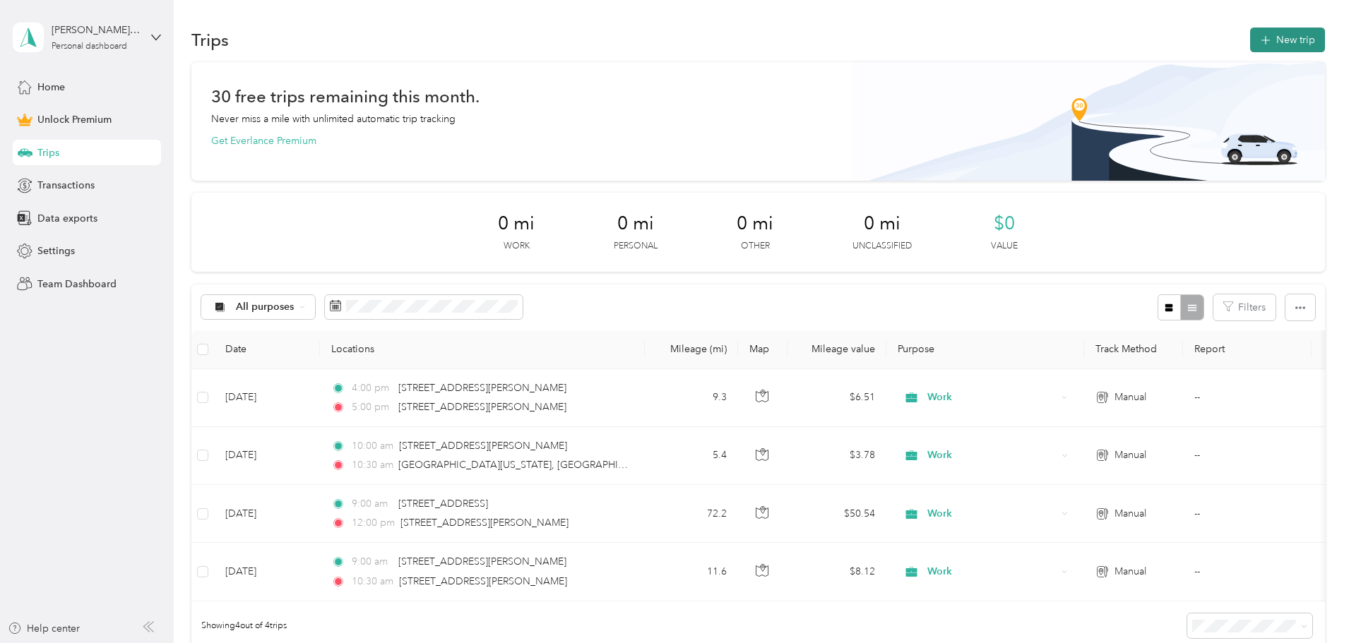
click at [1250, 32] on button "New trip" at bounding box center [1287, 40] width 75 height 25
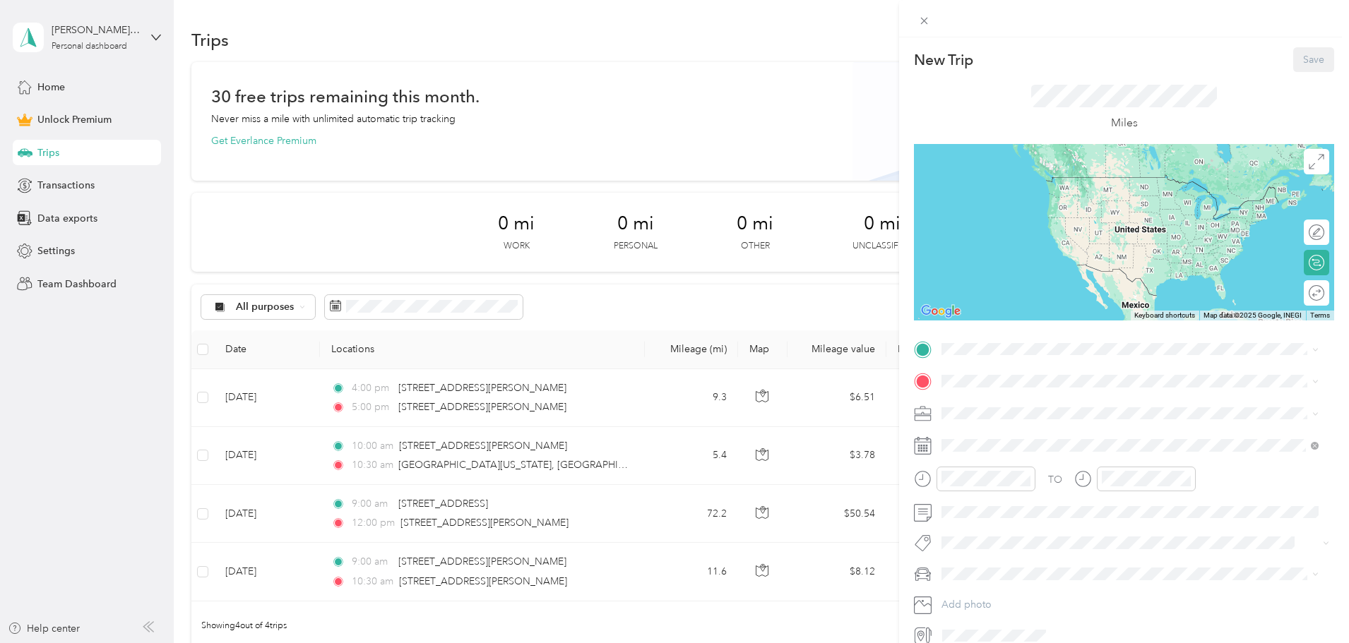
click at [998, 335] on div "New Trip Save This trip cannot be edited because it is either under review, app…" at bounding box center [1124, 346] width 420 height 599
click at [1030, 407] on span "[STREET_ADDRESS][US_STATE]" at bounding box center [1038, 400] width 141 height 13
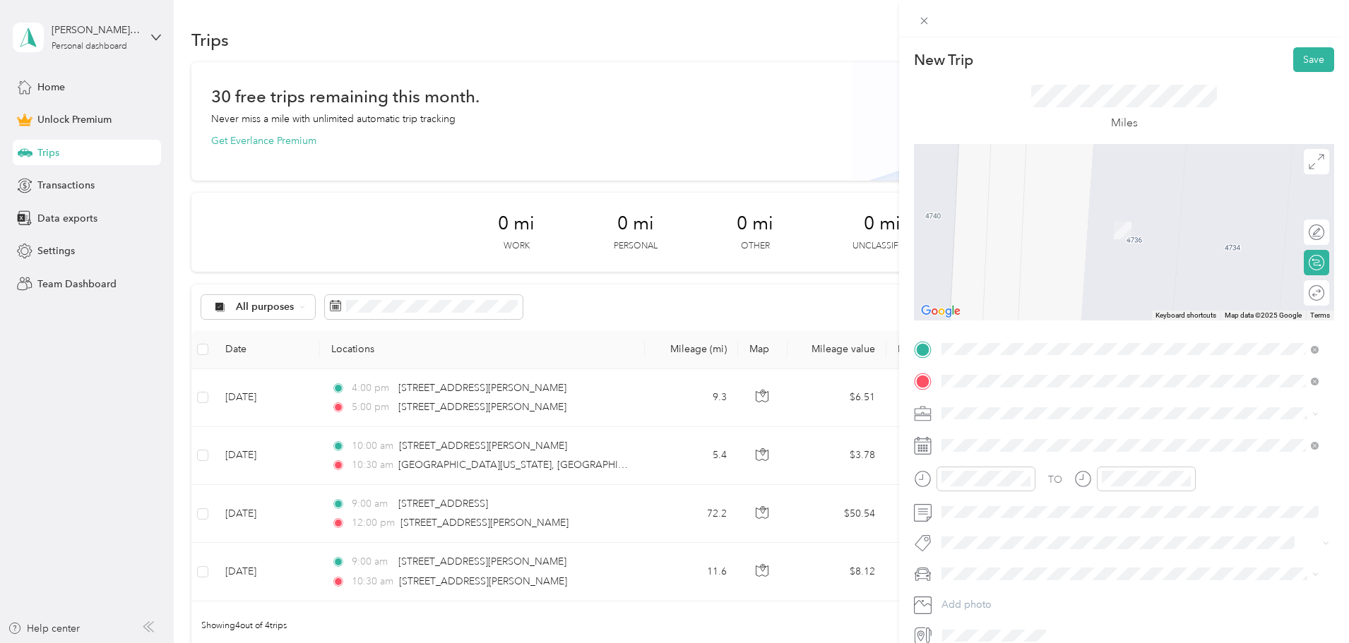
click at [1028, 438] on span "[STREET_ADDRESS][PERSON_NAME][US_STATE]" at bounding box center [1078, 432] width 220 height 13
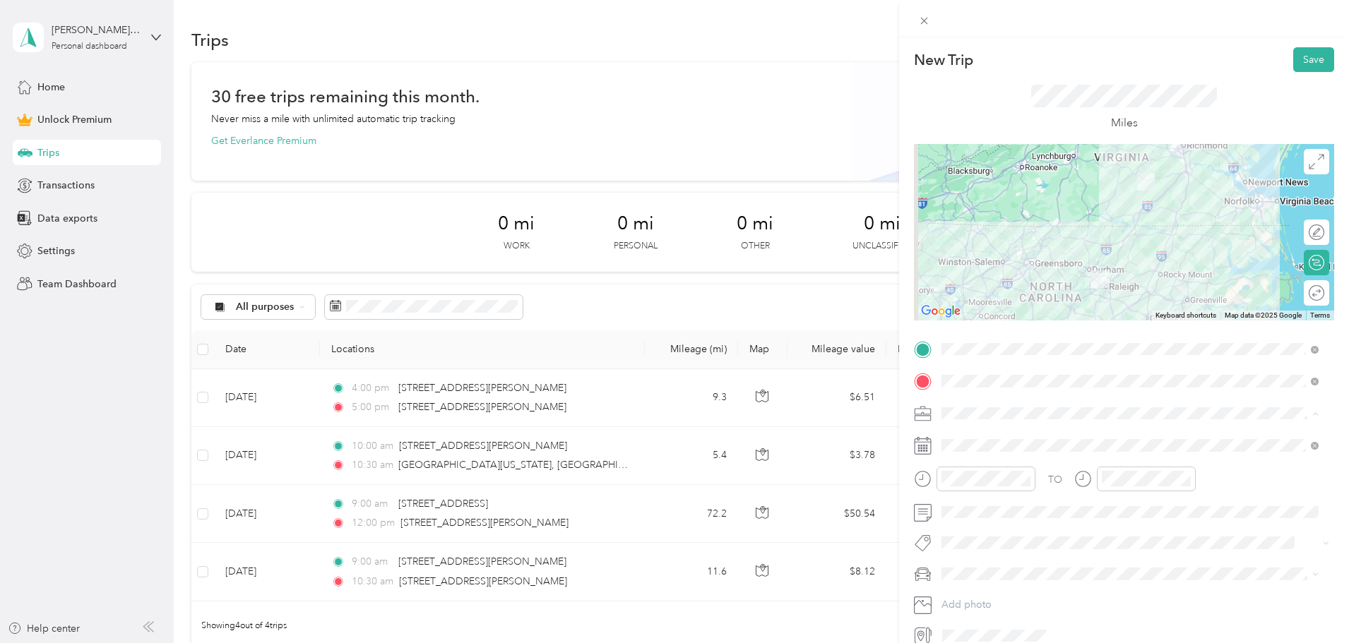
click at [990, 441] on div "Work" at bounding box center [1129, 438] width 367 height 15
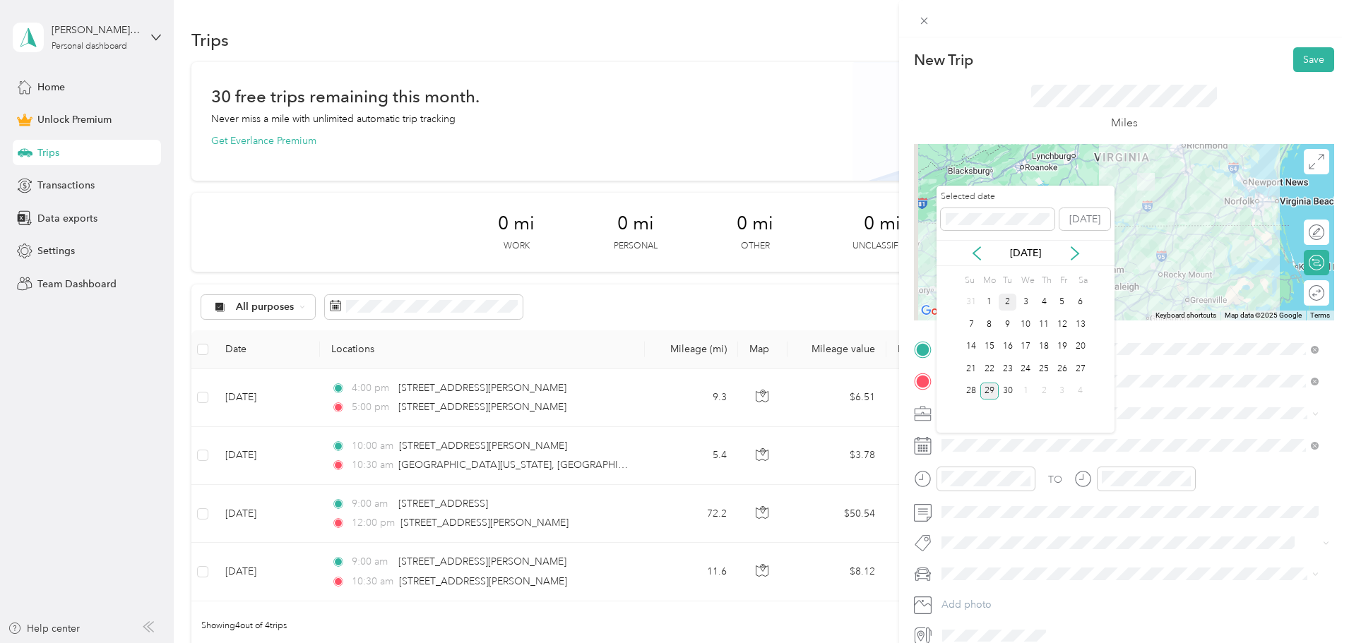
click at [1010, 297] on div "2" at bounding box center [1007, 303] width 18 height 18
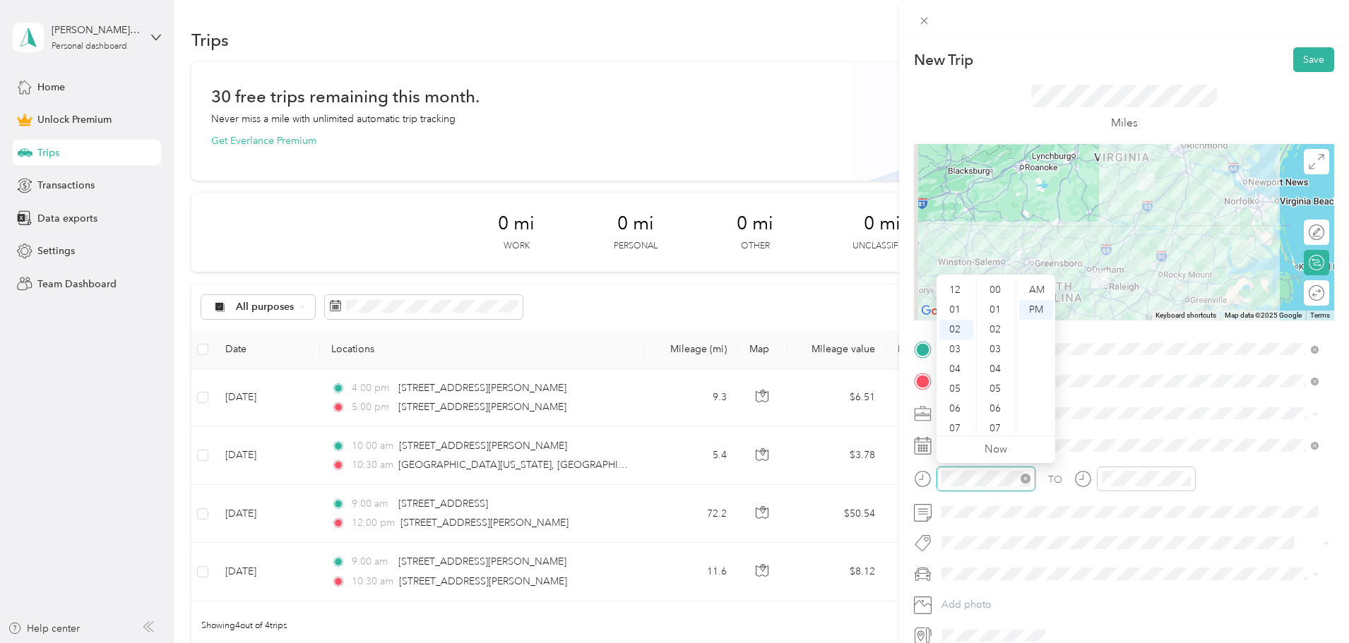
scroll to position [158, 0]
click at [956, 426] on div "09" at bounding box center [956, 429] width 34 height 20
click at [1000, 289] on div "00" at bounding box center [996, 290] width 34 height 20
click at [1029, 291] on div "AM" at bounding box center [1036, 290] width 34 height 20
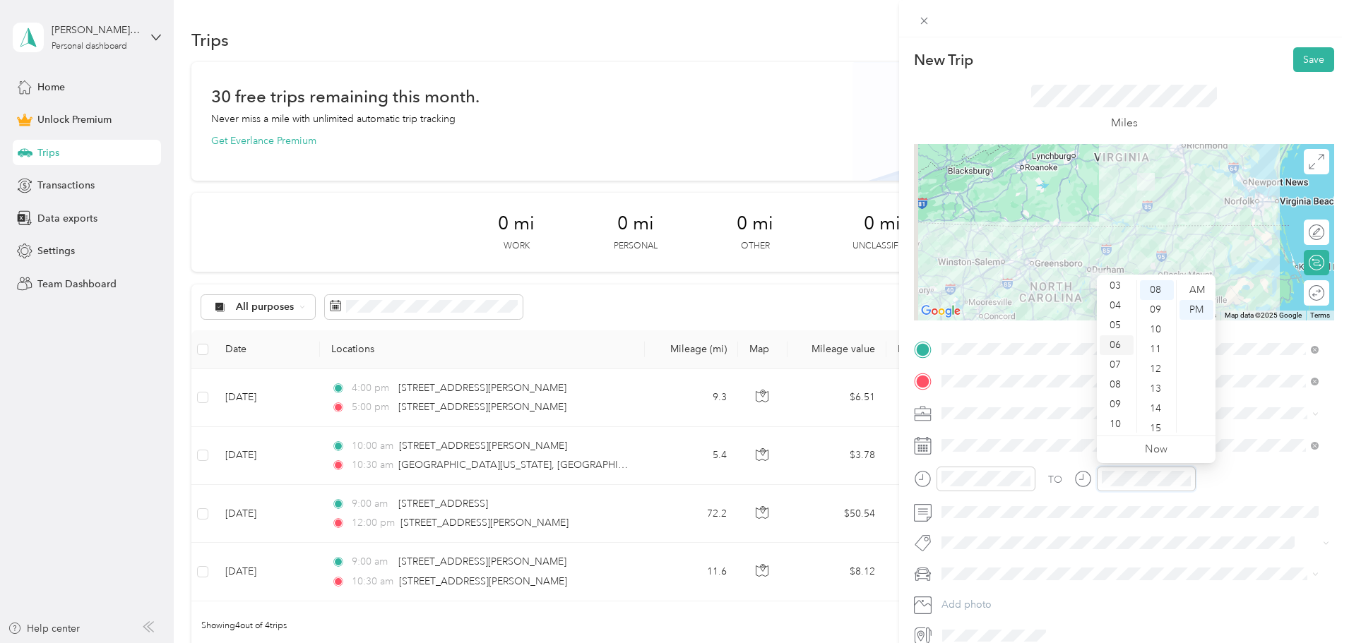
scroll to position [85, 0]
click at [1114, 427] on div "11" at bounding box center [1116, 423] width 34 height 20
click at [1157, 308] on div "30" at bounding box center [1157, 302] width 34 height 20
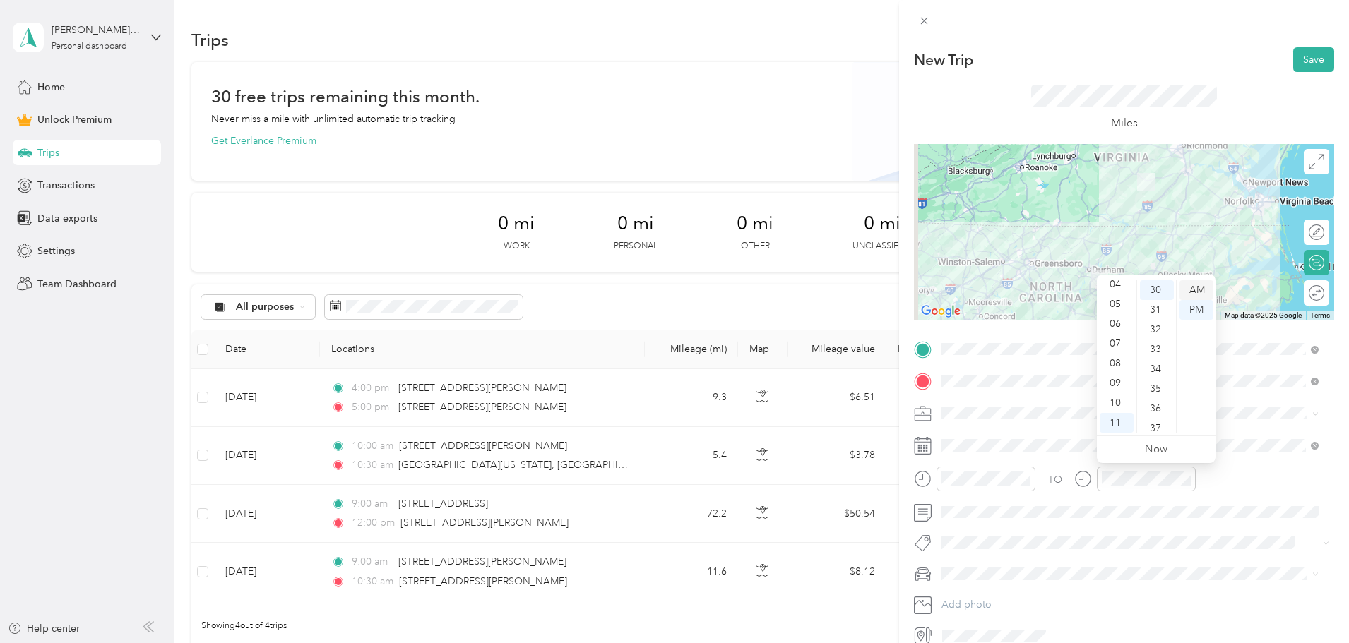
click at [1187, 289] on div "AM" at bounding box center [1196, 290] width 34 height 20
click at [1333, 452] on form "New Trip Save This trip cannot be edited because it is either under review, app…" at bounding box center [1124, 346] width 450 height 599
click at [1308, 292] on div "Round trip" at bounding box center [1315, 292] width 25 height 25
click at [1308, 292] on div at bounding box center [1309, 293] width 30 height 15
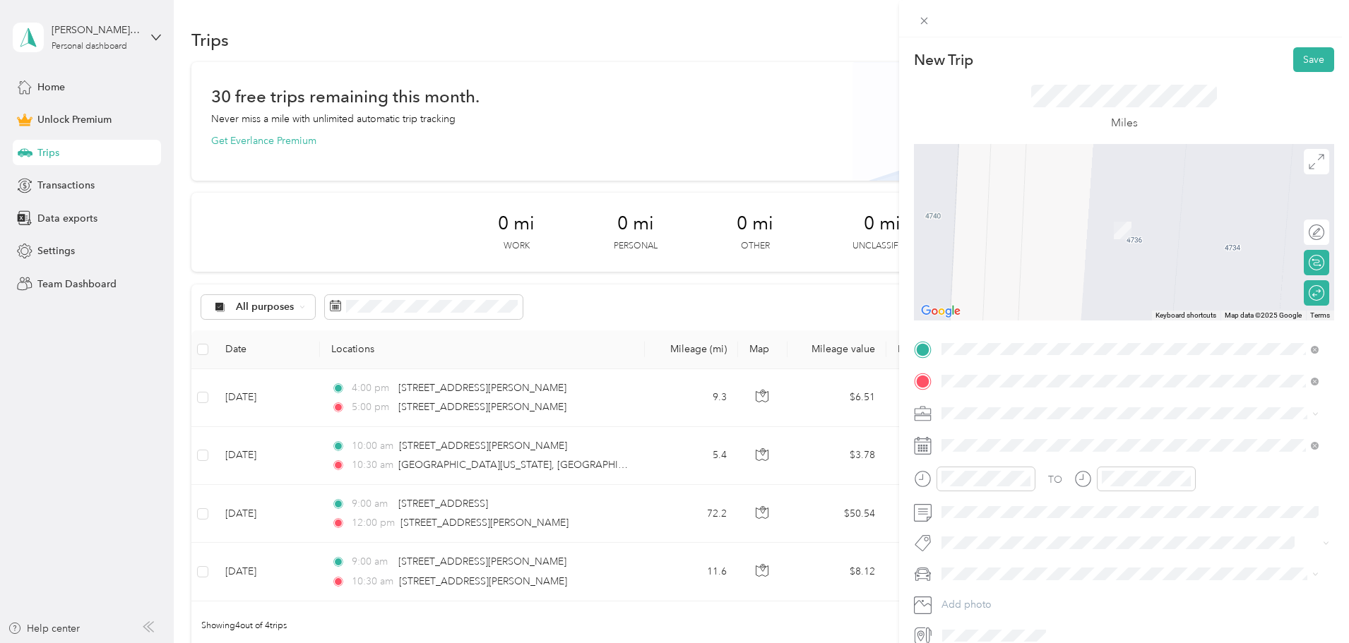
click at [1029, 496] on span "[STREET_ADDRESS][PERSON_NAME][US_STATE]" at bounding box center [1078, 490] width 220 height 13
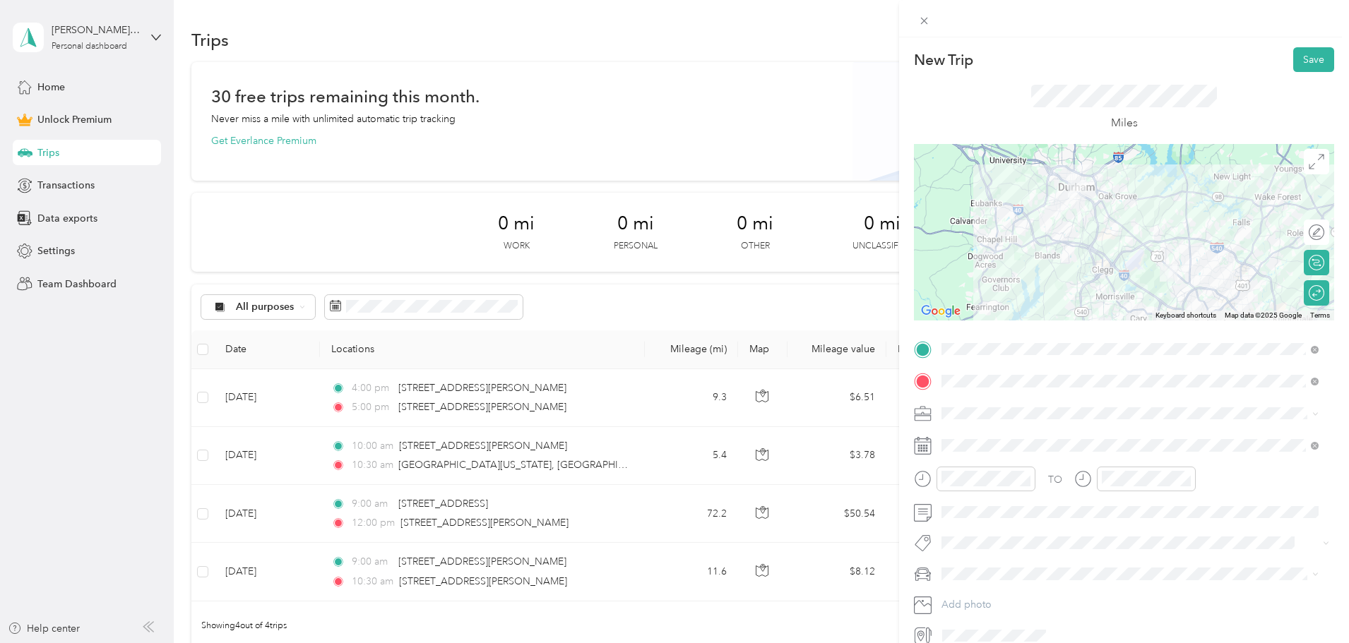
click at [1303, 44] on div "New Trip Save This trip cannot be edited because it is either under review, app…" at bounding box center [1124, 358] width 450 height 643
click at [1313, 56] on button "Save" at bounding box center [1313, 59] width 41 height 25
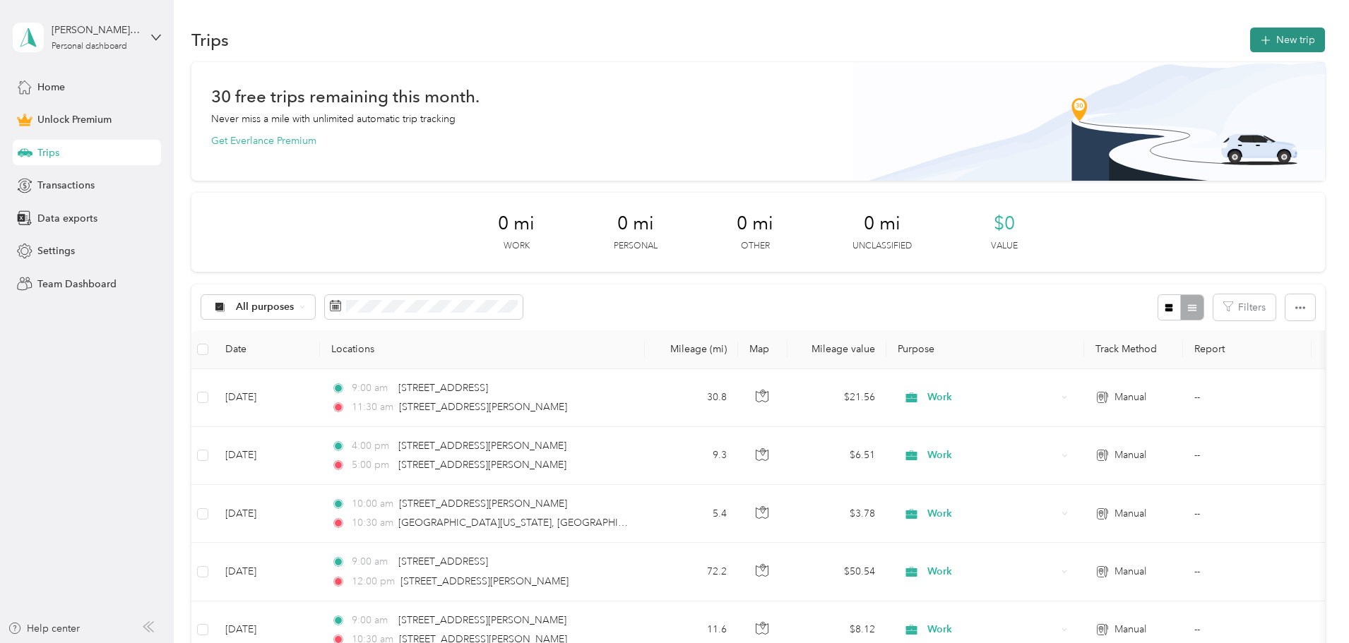
click at [1250, 42] on button "New trip" at bounding box center [1287, 40] width 75 height 25
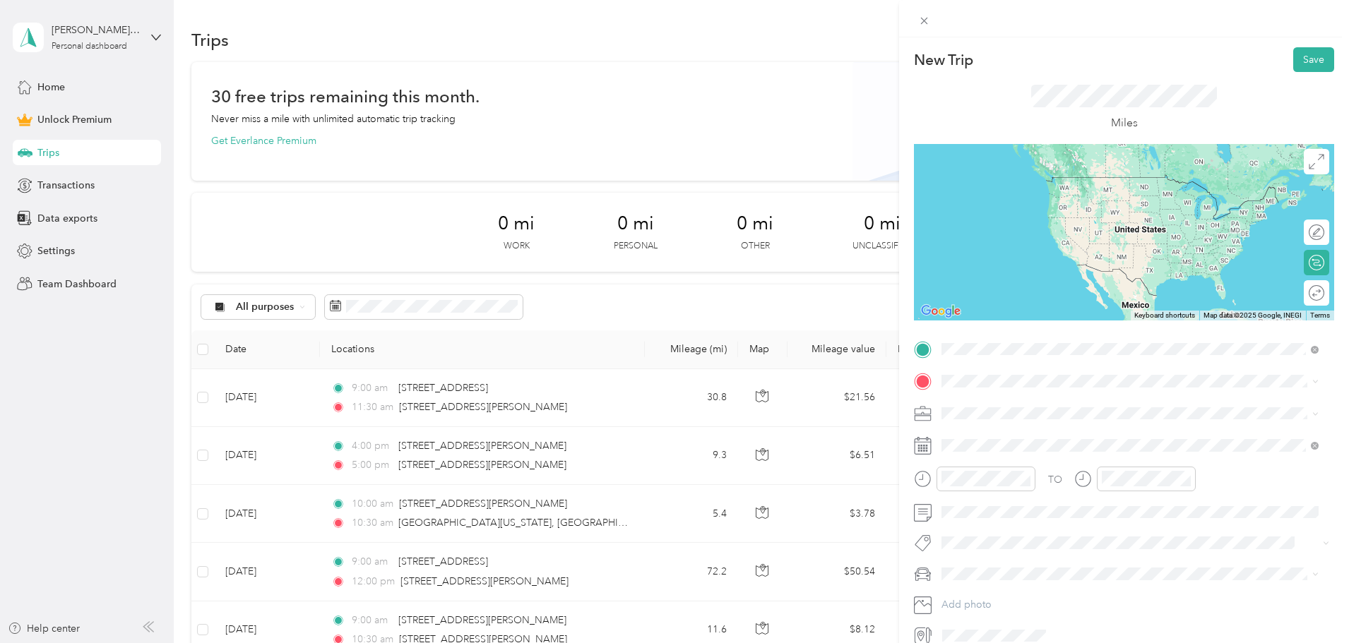
click at [1027, 401] on span "[STREET_ADDRESS][PERSON_NAME][US_STATE]" at bounding box center [1078, 400] width 220 height 13
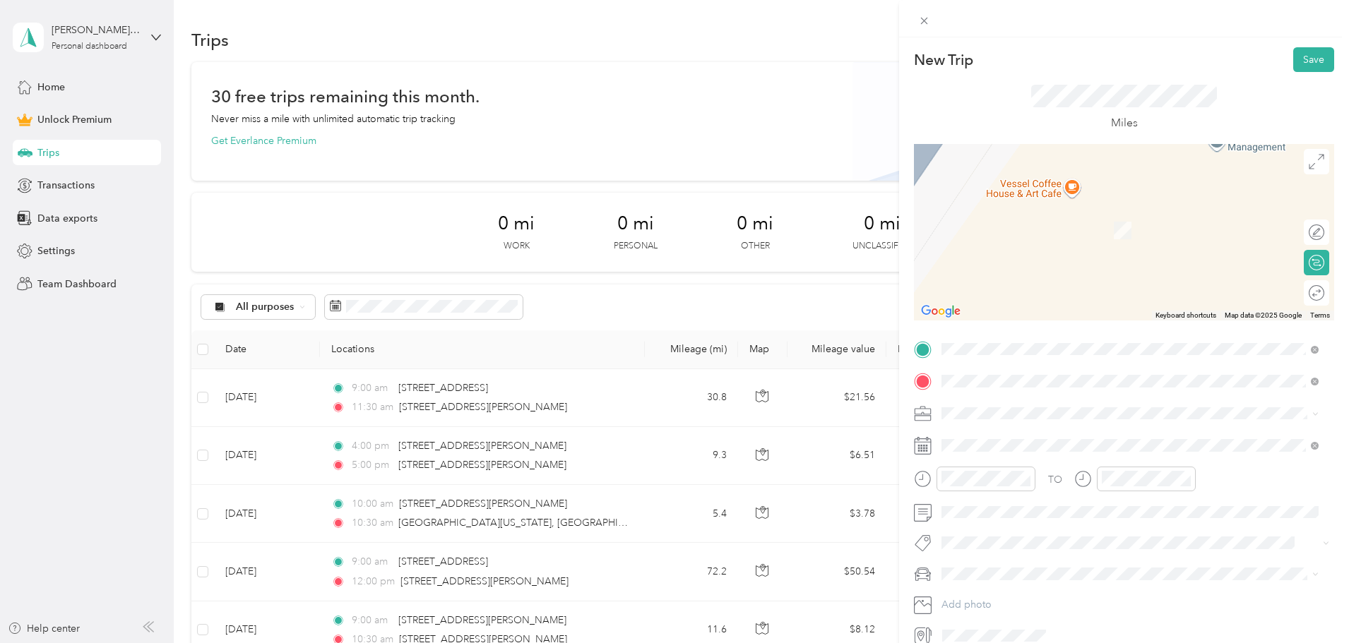
click at [996, 438] on span "[STREET_ADDRESS][US_STATE]" at bounding box center [1038, 432] width 141 height 13
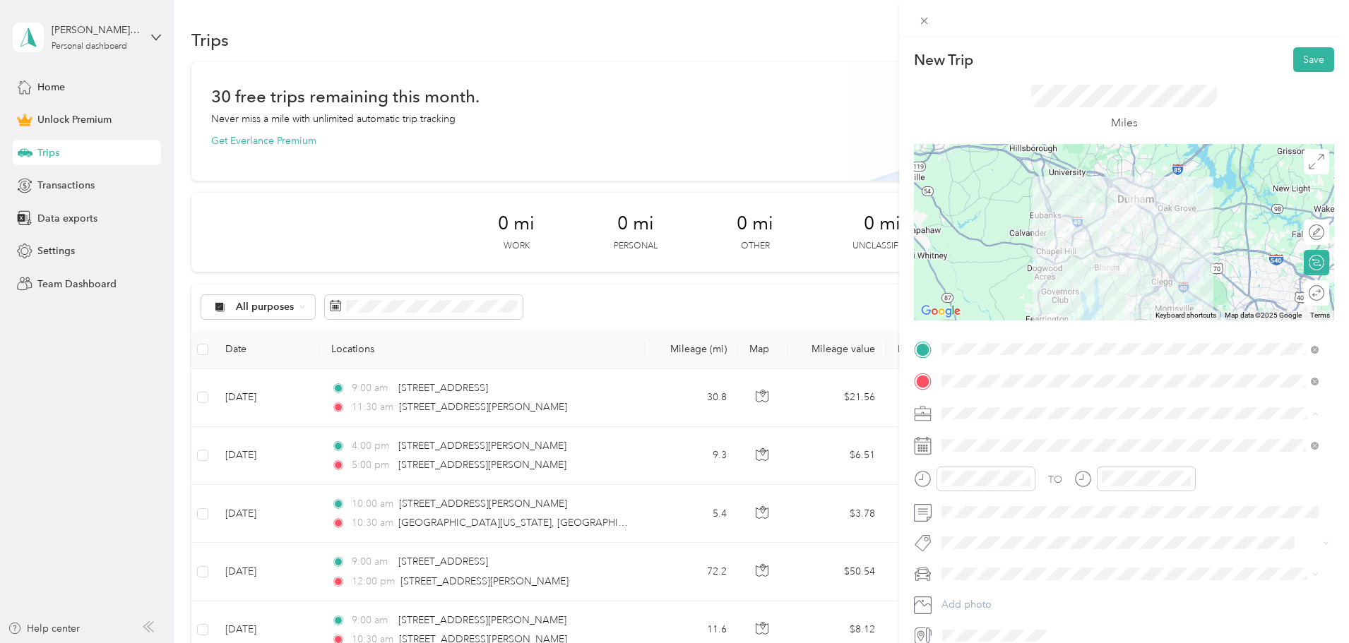
click at [981, 428] on li "Work" at bounding box center [1129, 438] width 387 height 25
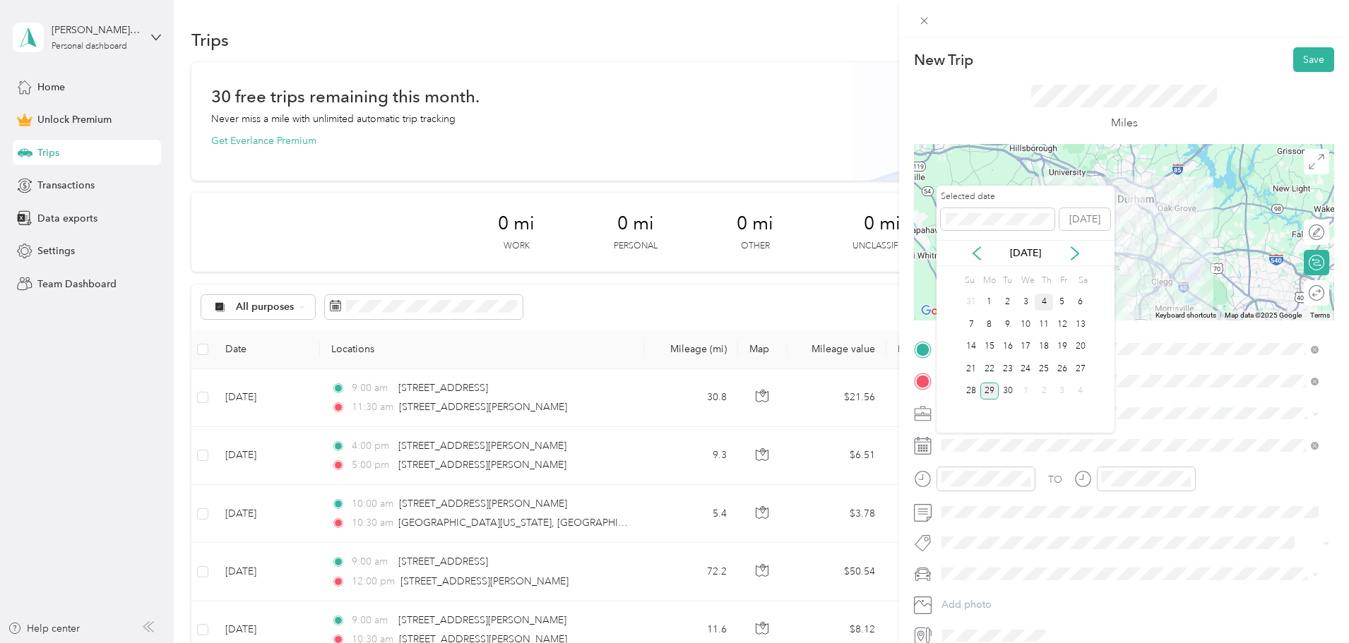
click at [1044, 308] on div "4" at bounding box center [1043, 303] width 18 height 18
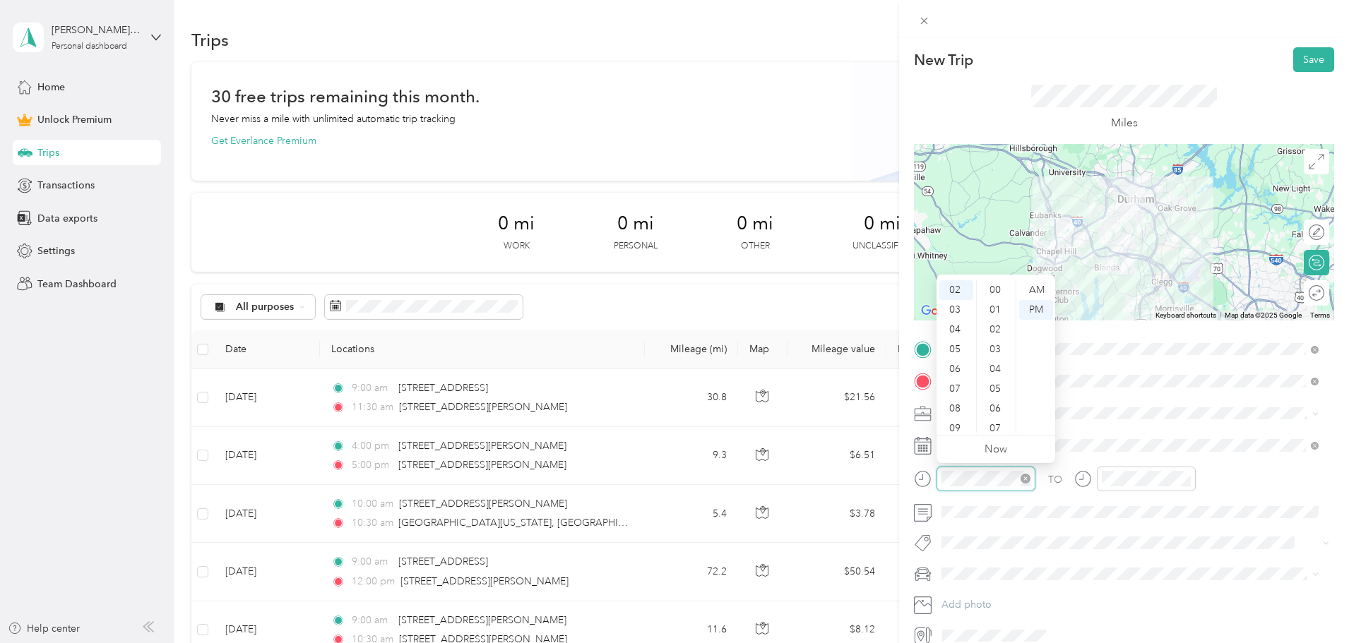
scroll to position [178, 0]
click at [957, 335] on div "04" at bounding box center [956, 330] width 34 height 20
click at [993, 292] on div "00" at bounding box center [996, 290] width 34 height 20
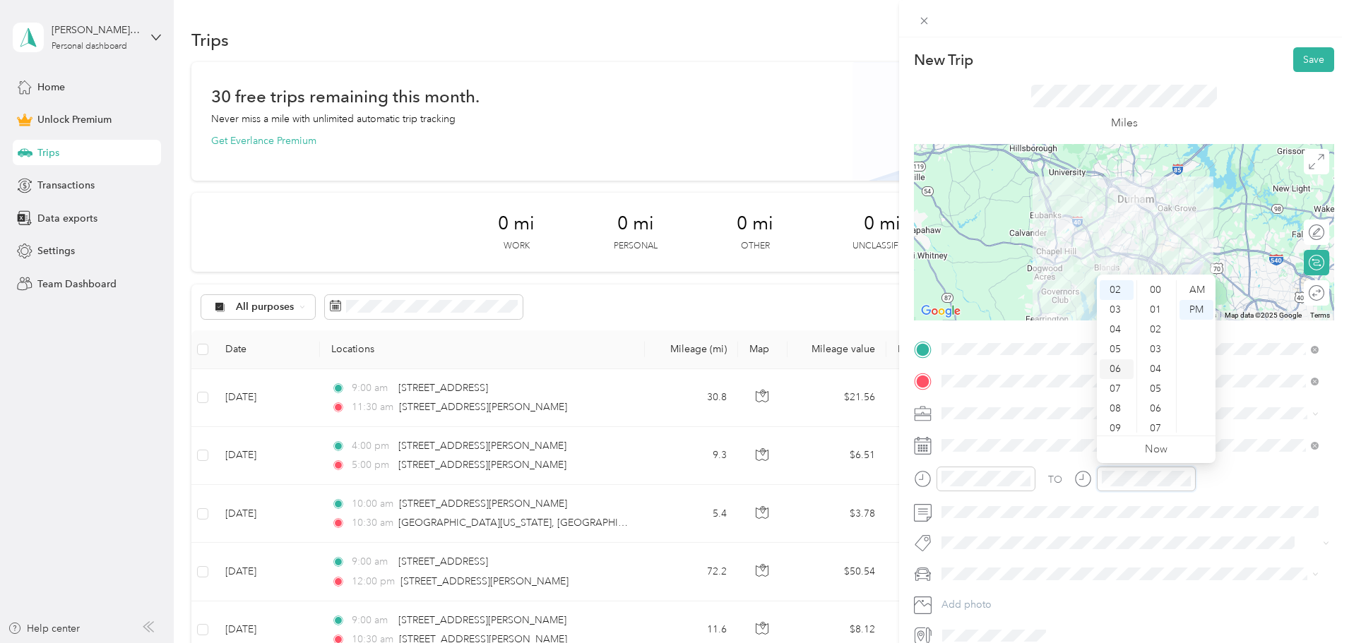
scroll to position [178, 0]
click at [1118, 342] on div "05" at bounding box center [1116, 350] width 34 height 20
click at [1156, 282] on div "00" at bounding box center [1157, 290] width 34 height 20
click at [1205, 316] on div "PM" at bounding box center [1196, 310] width 34 height 20
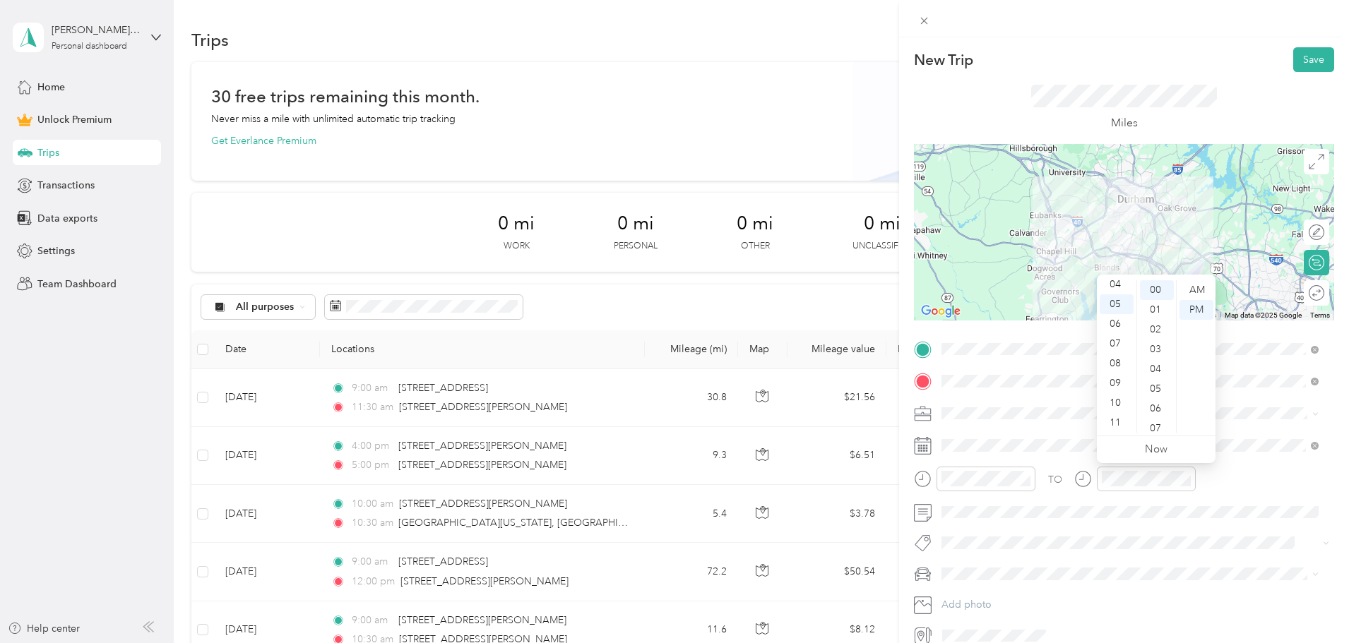
drag, startPoint x: 1334, startPoint y: 488, endPoint x: 1330, endPoint y: 479, distance: 10.1
click at [1335, 489] on form "New Trip Save This trip cannot be edited because it is either under review, app…" at bounding box center [1124, 346] width 450 height 599
click at [1305, 288] on div "Round trip" at bounding box center [1315, 292] width 25 height 25
click at [1307, 295] on div at bounding box center [1309, 293] width 30 height 15
click at [1294, 63] on button "Save" at bounding box center [1313, 59] width 41 height 25
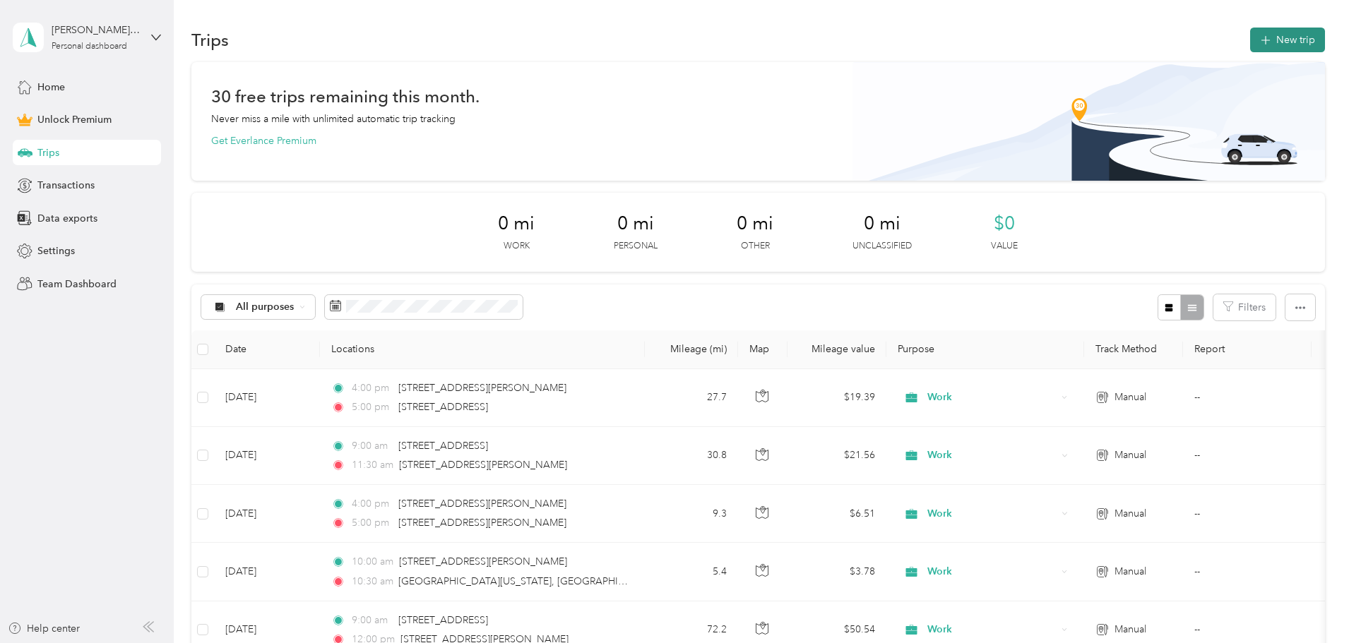
click at [1250, 38] on button "New trip" at bounding box center [1287, 40] width 75 height 25
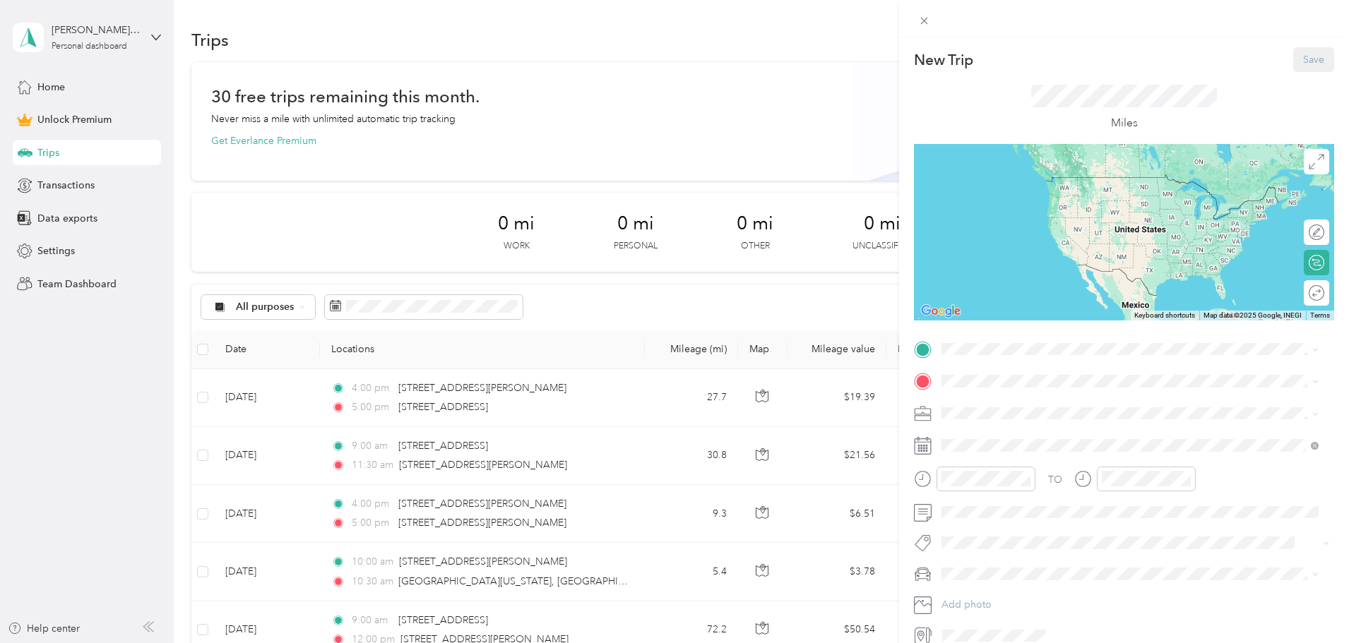
click at [998, 319] on div at bounding box center [1124, 232] width 420 height 177
click at [972, 400] on span "[STREET_ADDRESS][US_STATE]" at bounding box center [1038, 400] width 141 height 13
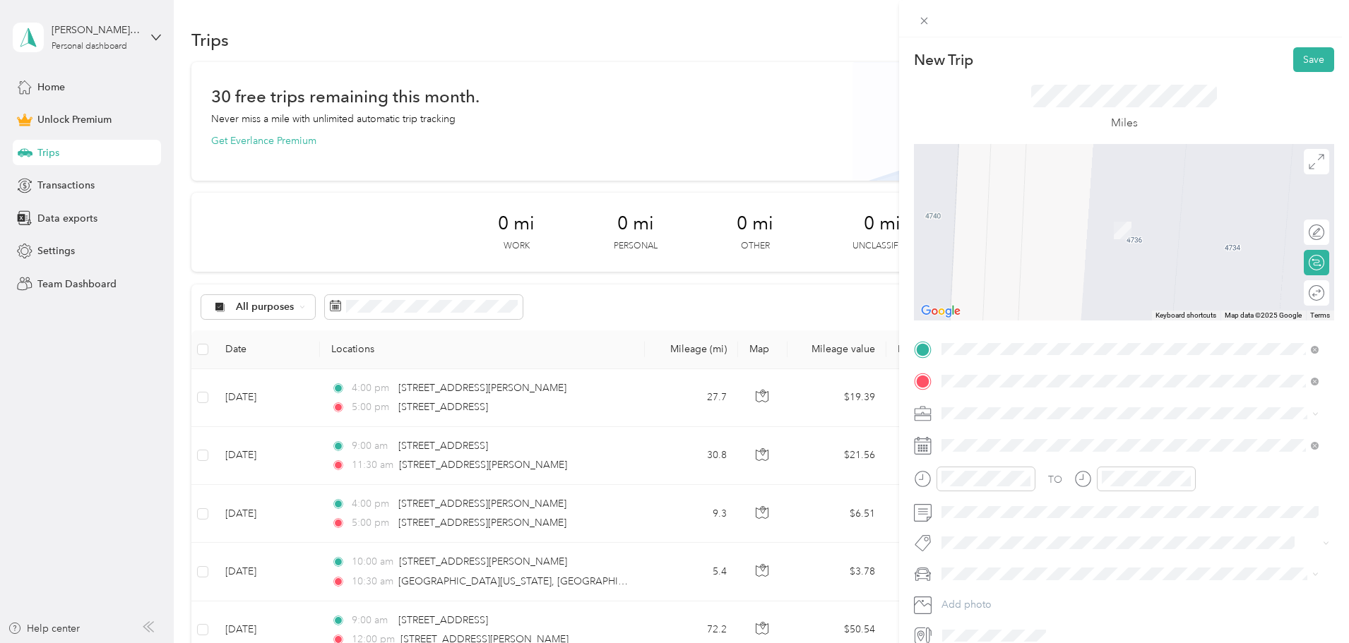
click at [1023, 496] on span "[STREET_ADDRESS][PERSON_NAME][US_STATE]" at bounding box center [1078, 490] width 220 height 13
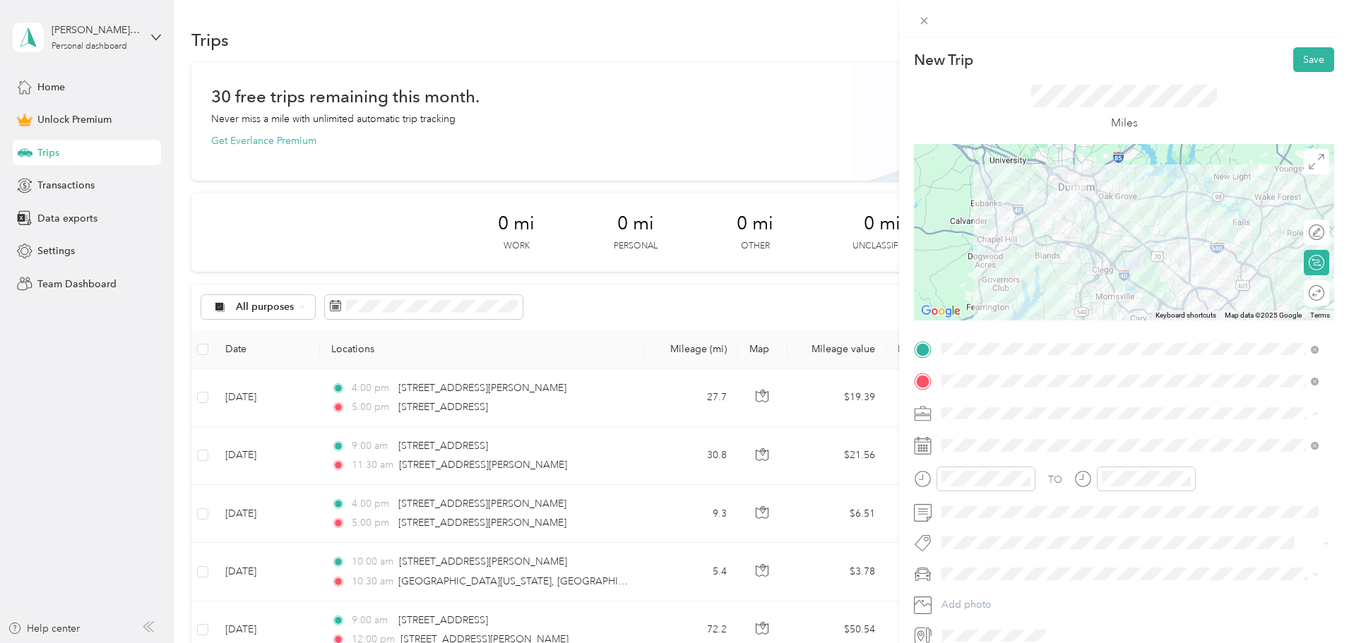
click at [976, 438] on div "Work" at bounding box center [1129, 438] width 367 height 15
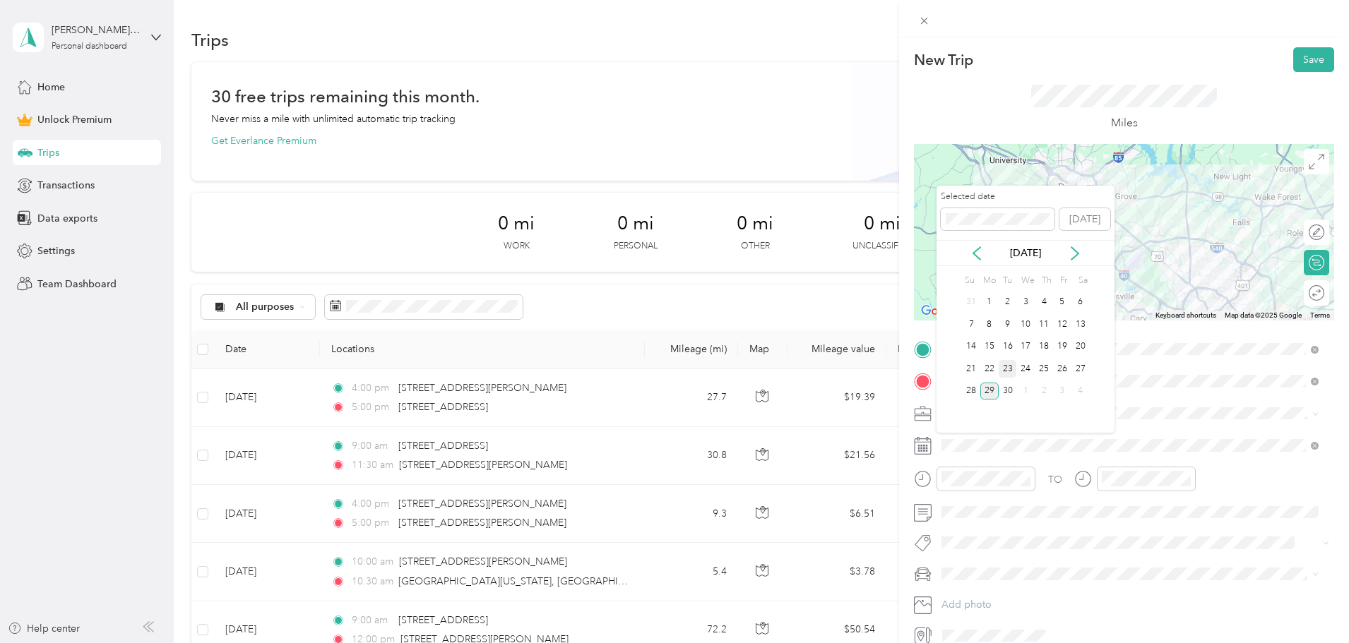
click at [1010, 363] on div "23" at bounding box center [1007, 369] width 18 height 18
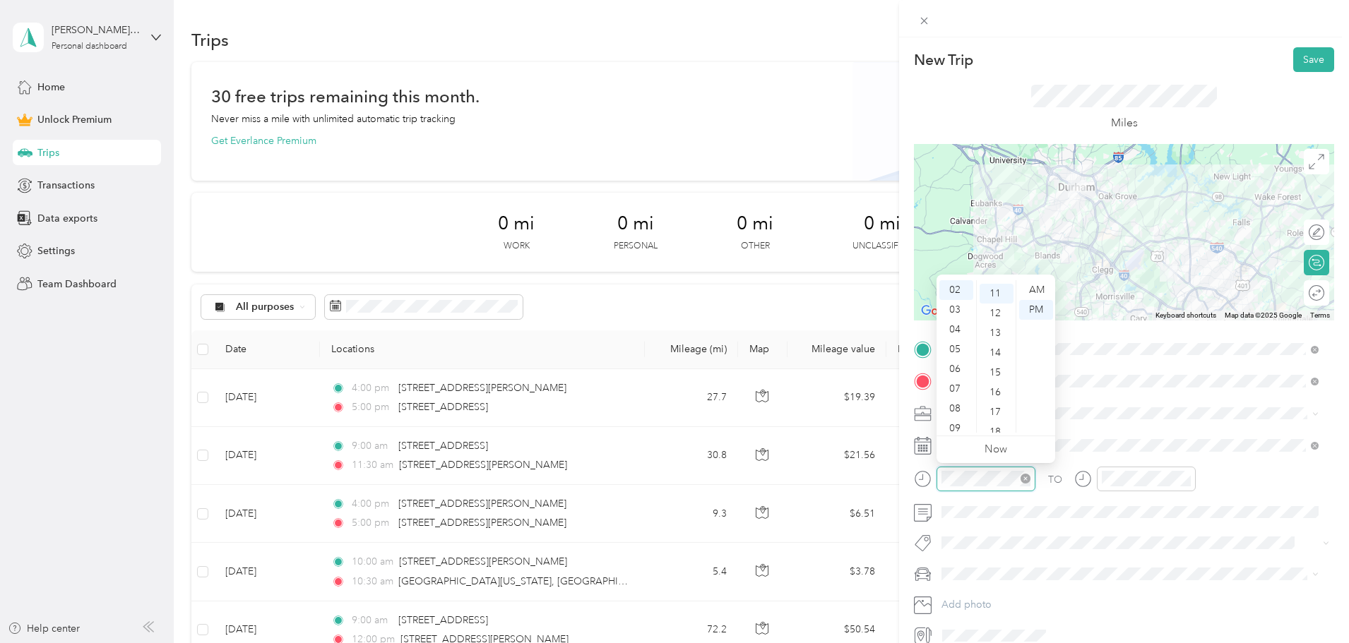
scroll to position [217, 0]
click at [959, 422] on div "09" at bounding box center [956, 429] width 34 height 20
click at [996, 289] on div "00" at bounding box center [996, 290] width 34 height 20
click at [1029, 286] on div "AM" at bounding box center [1036, 290] width 34 height 20
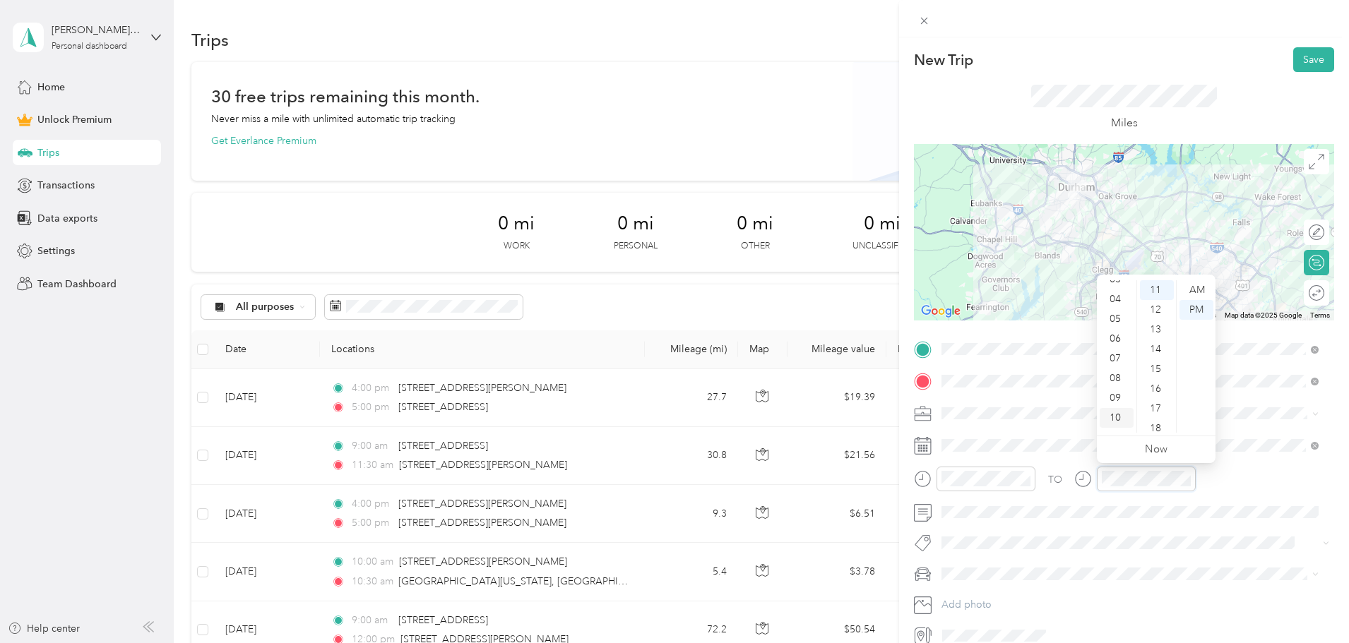
scroll to position [85, 0]
click at [1120, 420] on div "11" at bounding box center [1116, 423] width 34 height 20
click at [1158, 287] on div "00" at bounding box center [1157, 290] width 34 height 20
click at [1192, 289] on div "AM" at bounding box center [1196, 290] width 34 height 20
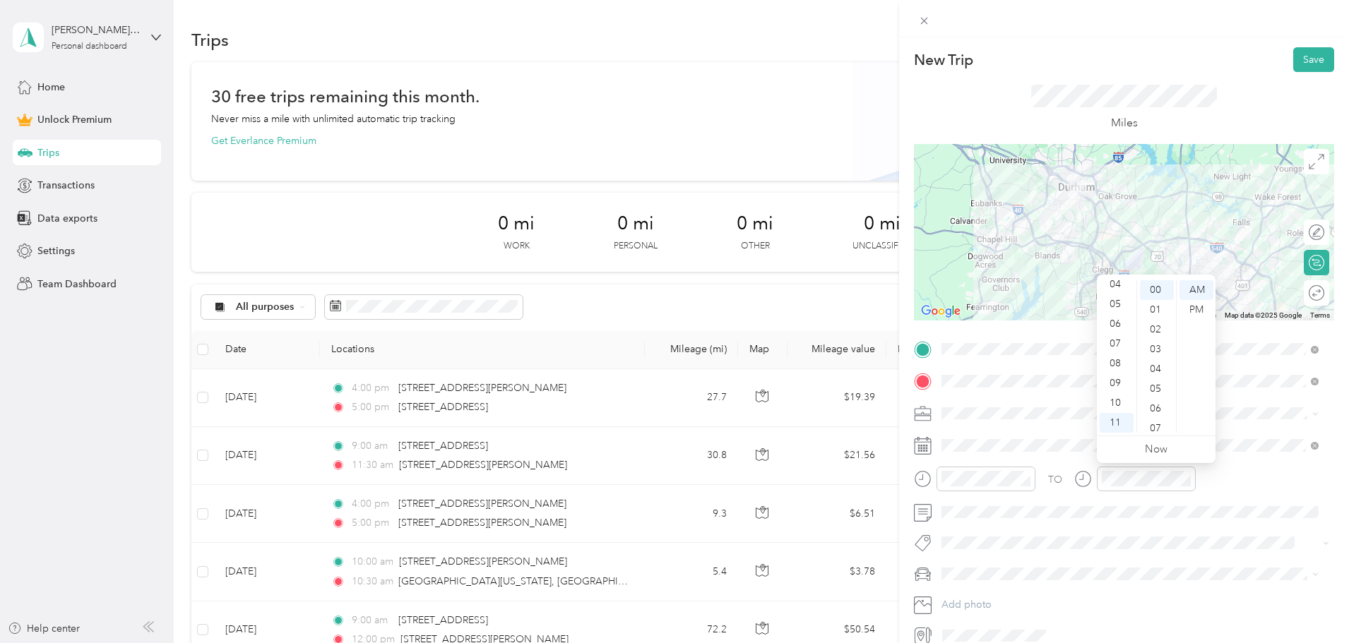
click at [1298, 482] on div "TO" at bounding box center [1124, 484] width 420 height 35
click at [1313, 292] on div "Round trip" at bounding box center [1309, 292] width 40 height 25
click at [1309, 295] on div at bounding box center [1309, 293] width 30 height 15
click at [1311, 58] on button "Save" at bounding box center [1313, 59] width 41 height 25
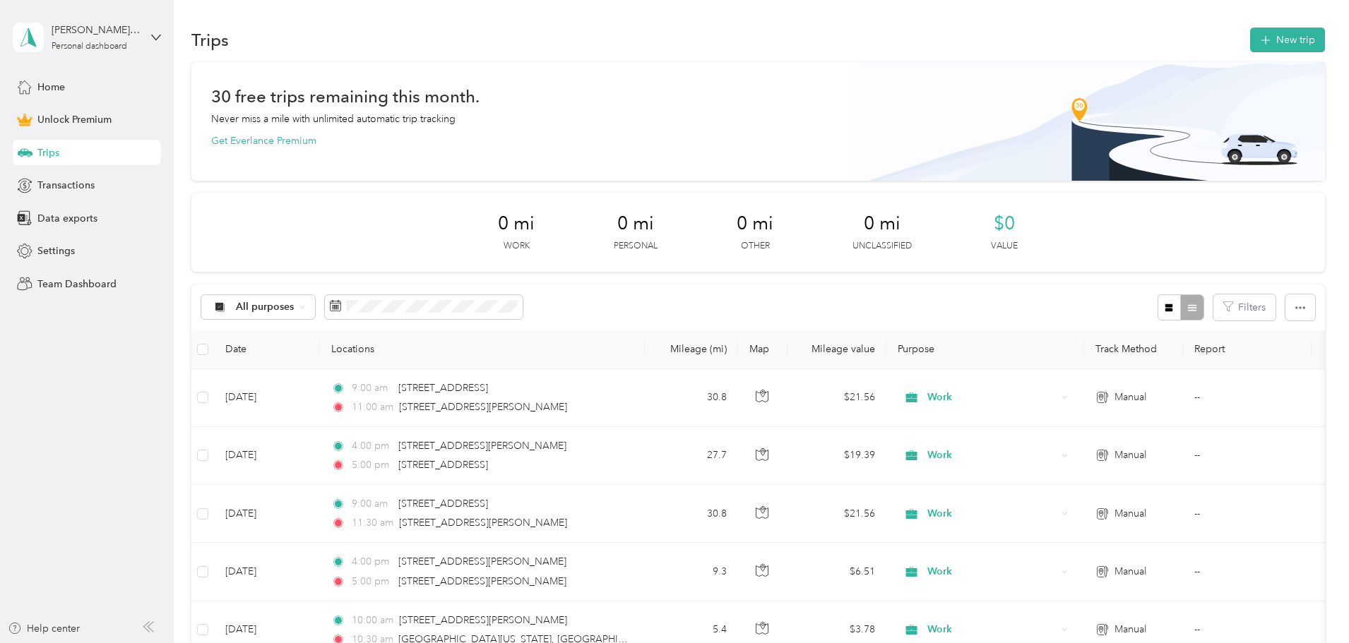
click at [1281, 247] on div "30 free trips remaining this month. Never miss a mile with unlimited automatic …" at bounding box center [757, 468] width 1133 height 813
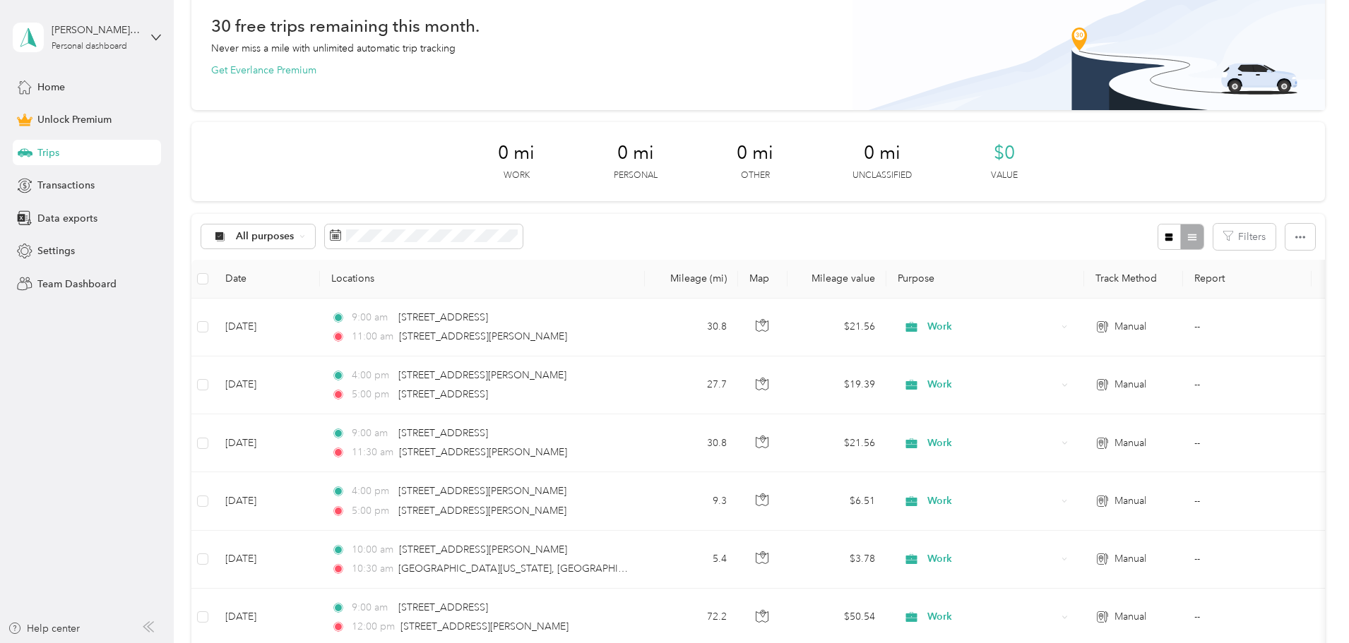
click at [214, 279] on th at bounding box center [202, 279] width 23 height 39
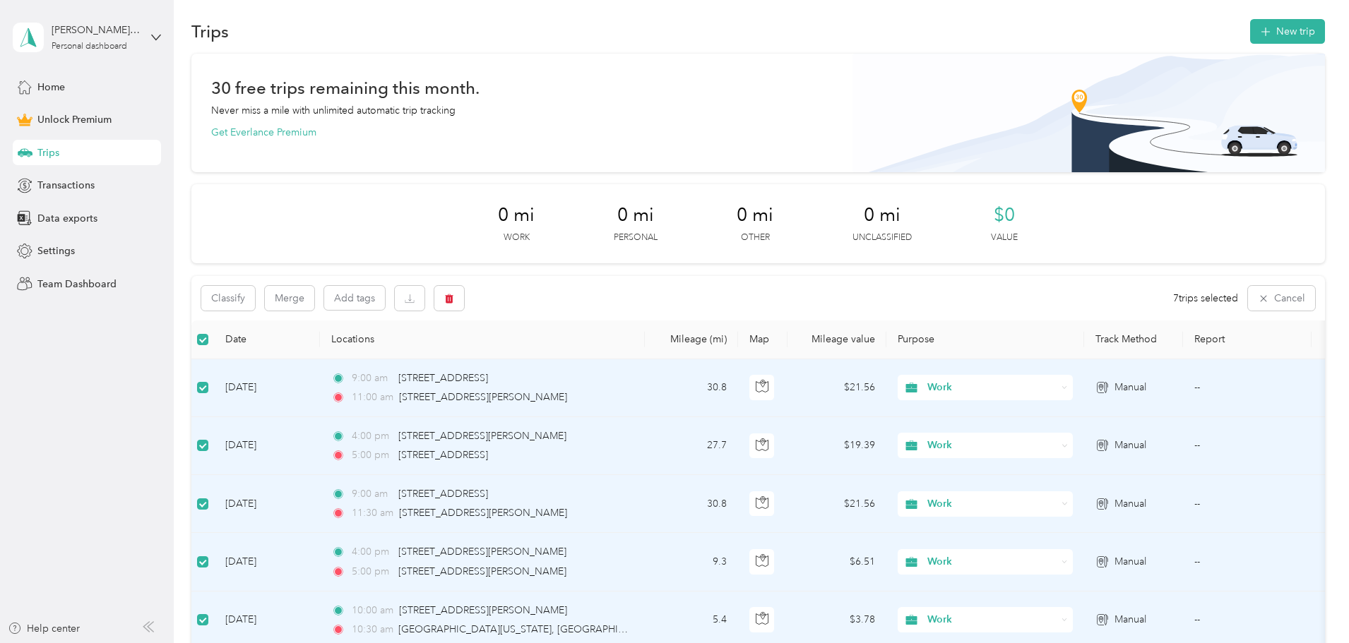
scroll to position [0, 0]
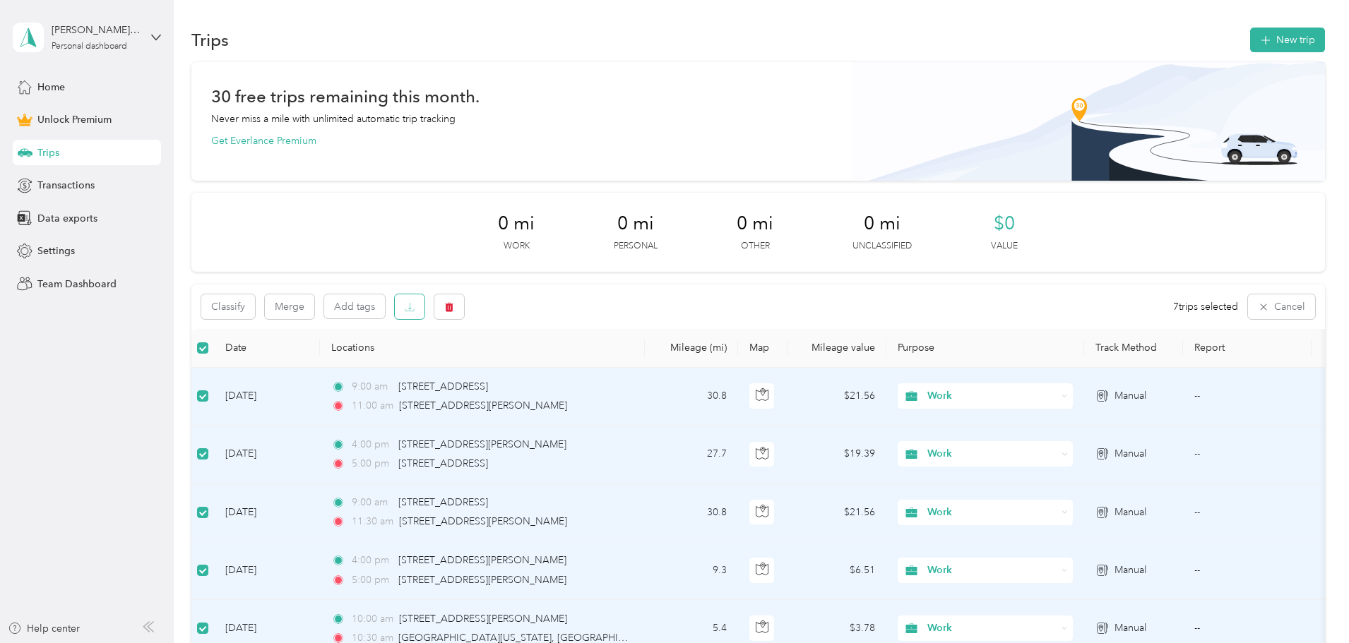
click at [424, 315] on button "button" at bounding box center [410, 306] width 30 height 25
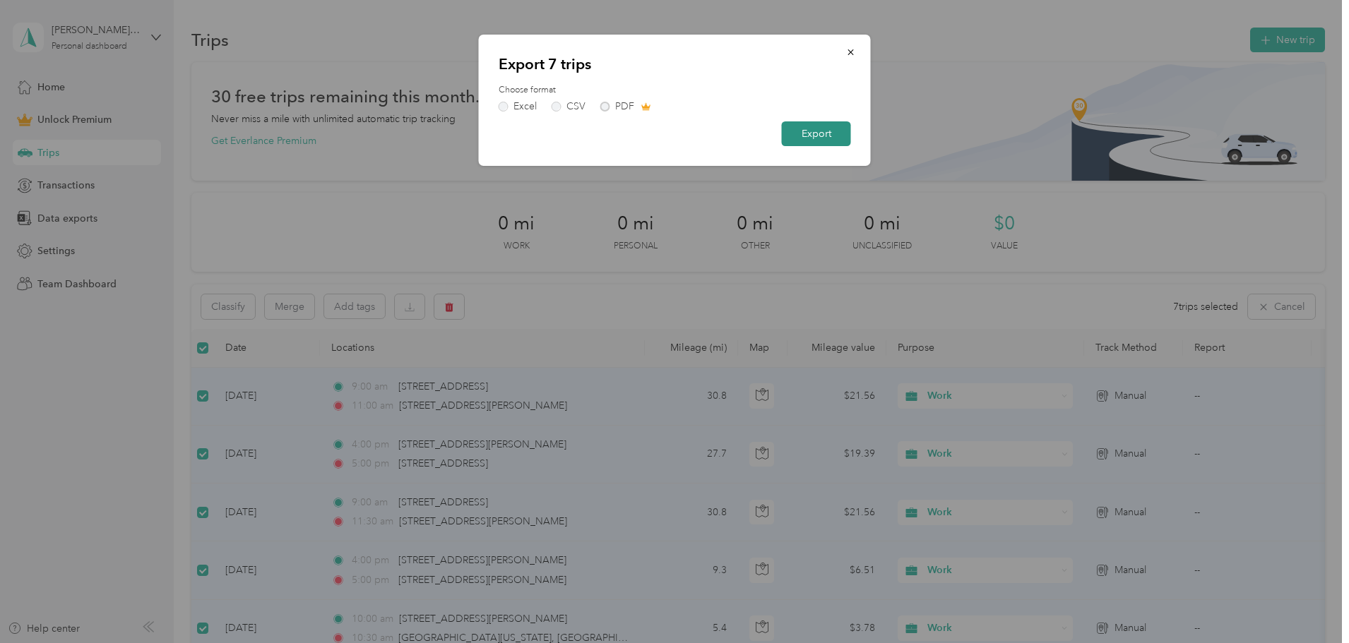
click at [804, 124] on button "Export" at bounding box center [816, 133] width 69 height 25
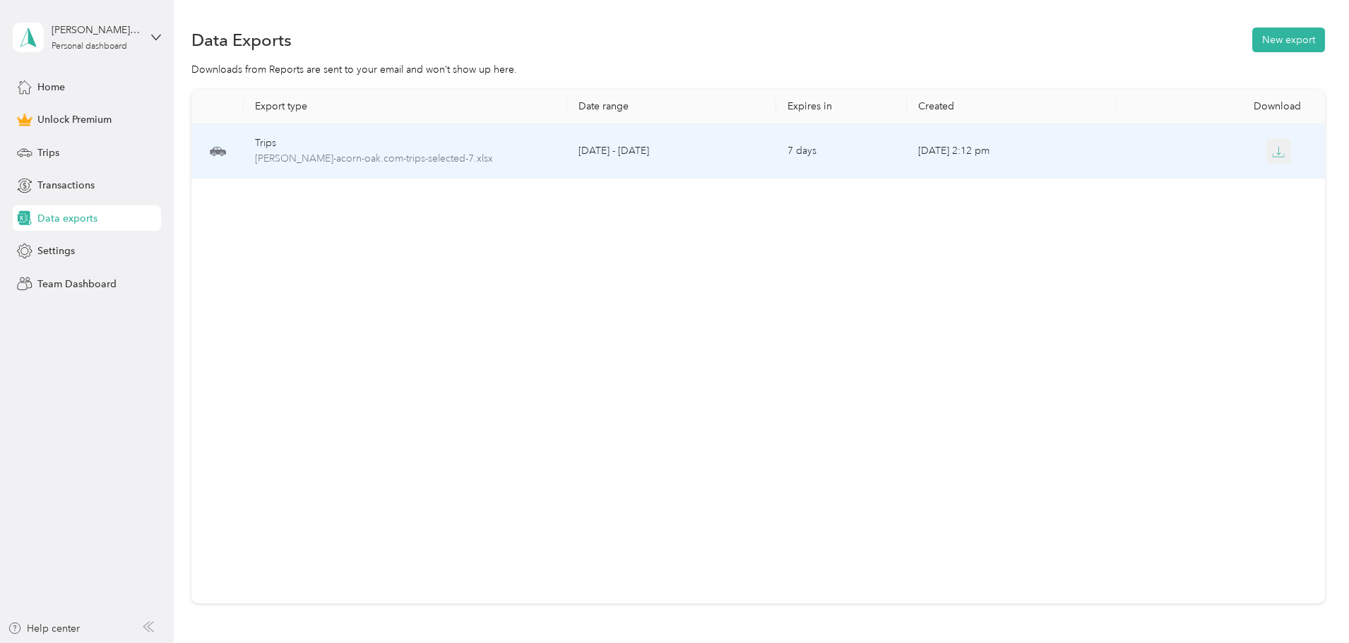
click at [1272, 157] on icon "button" at bounding box center [1278, 151] width 13 height 13
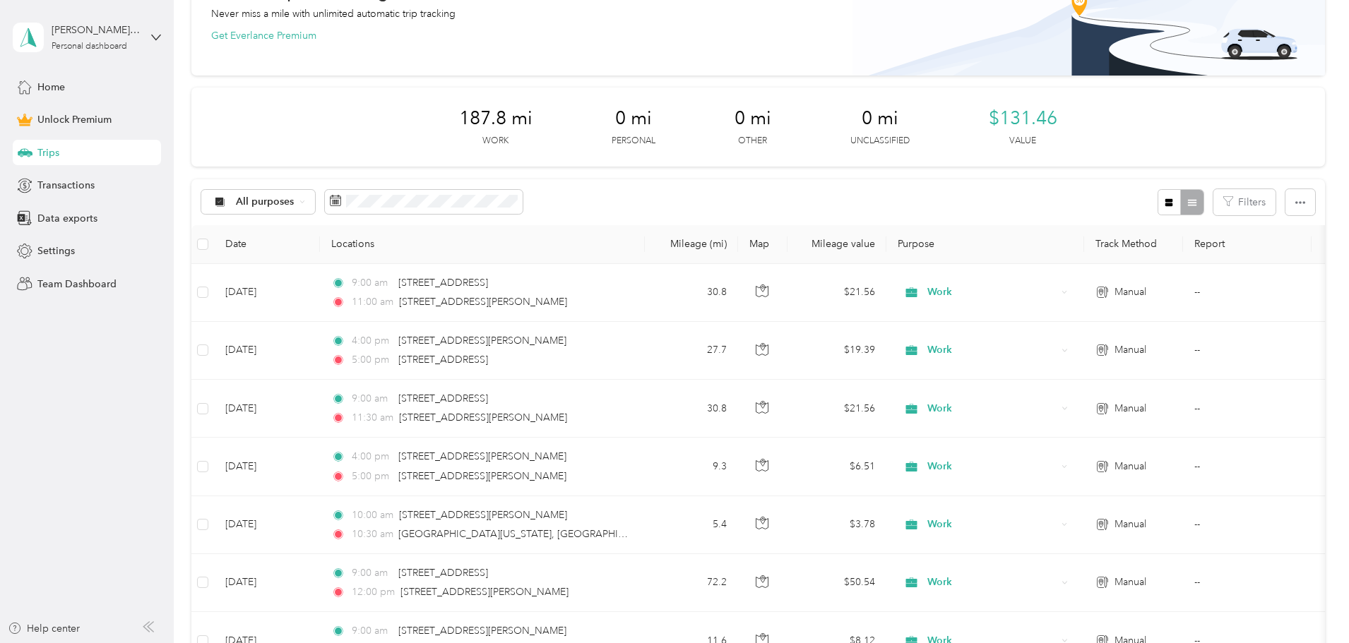
scroll to position [246, 0]
